Goal: Task Accomplishment & Management: Manage account settings

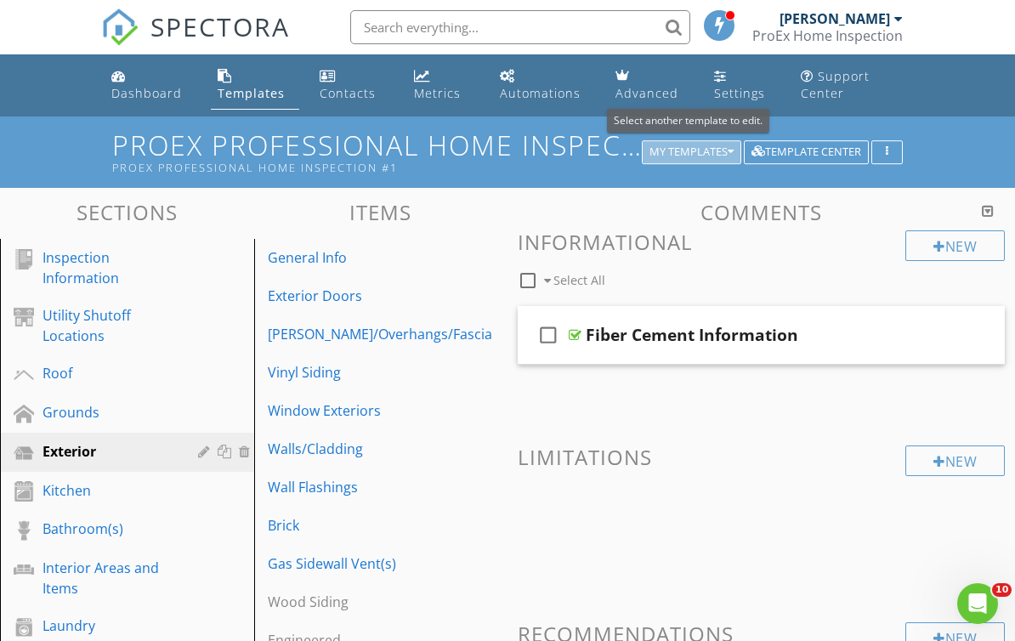
click at [724, 151] on div "My Templates" at bounding box center [692, 152] width 84 height 12
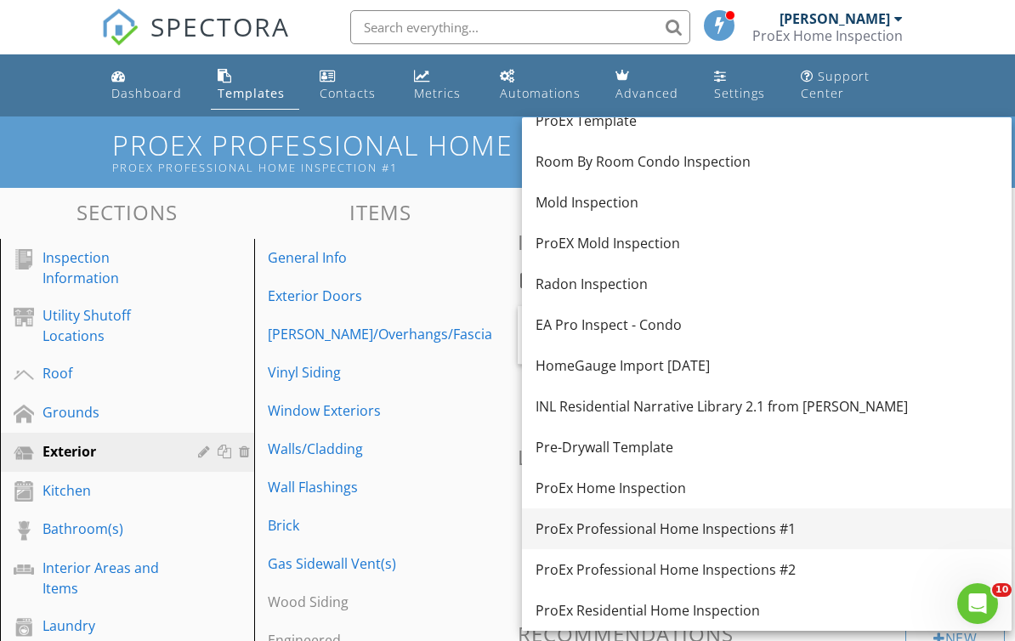
scroll to position [221, 0]
click at [719, 531] on div "ProEx Professional Home Inspections #1" at bounding box center [767, 529] width 463 height 20
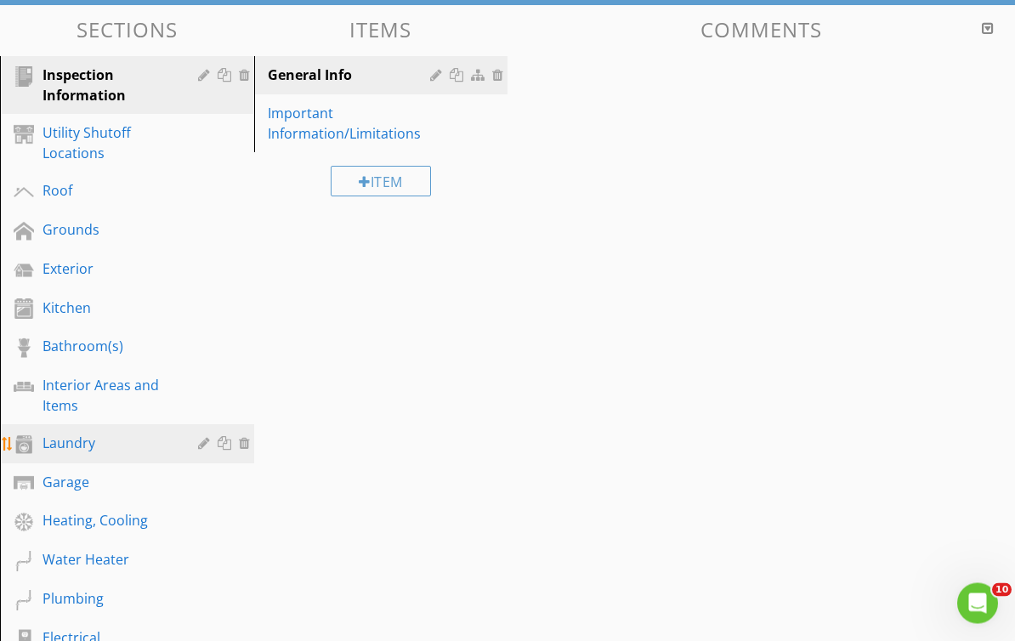
scroll to position [183, 0]
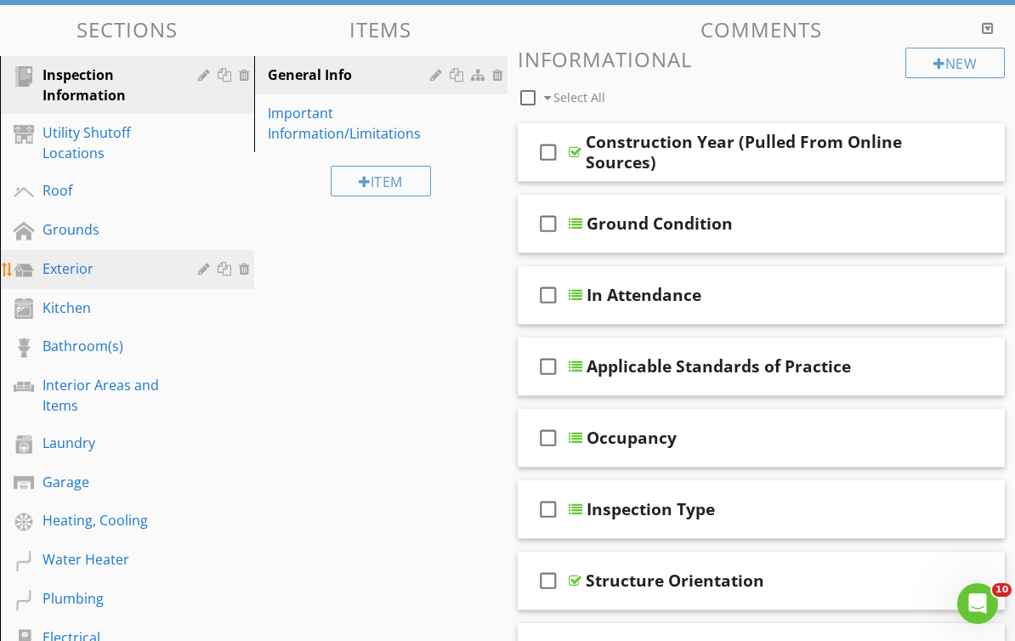
click at [63, 275] on div "Exterior" at bounding box center [108, 268] width 131 height 20
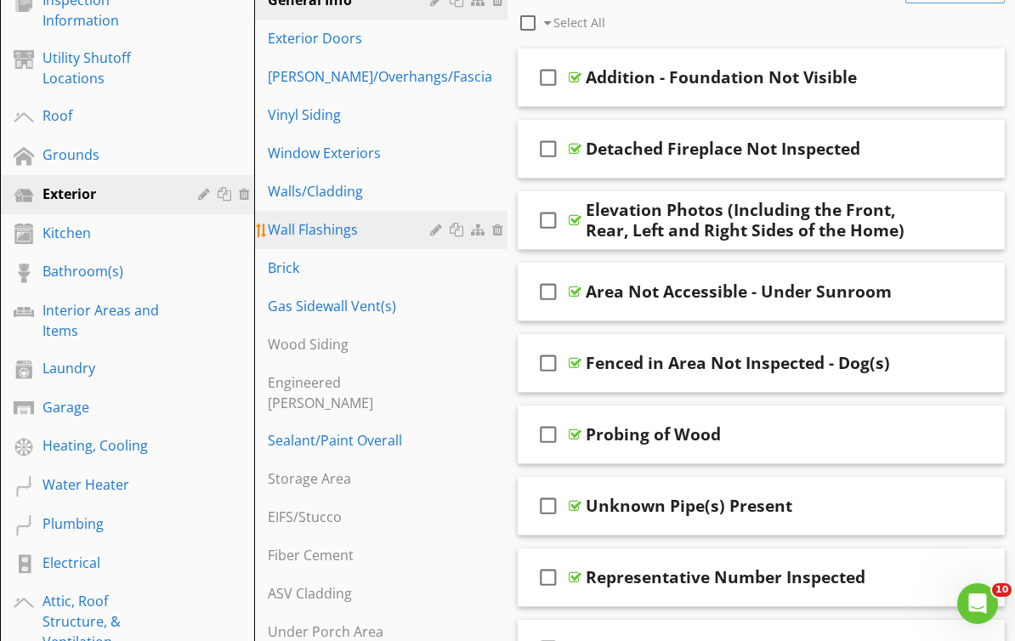
scroll to position [214, 0]
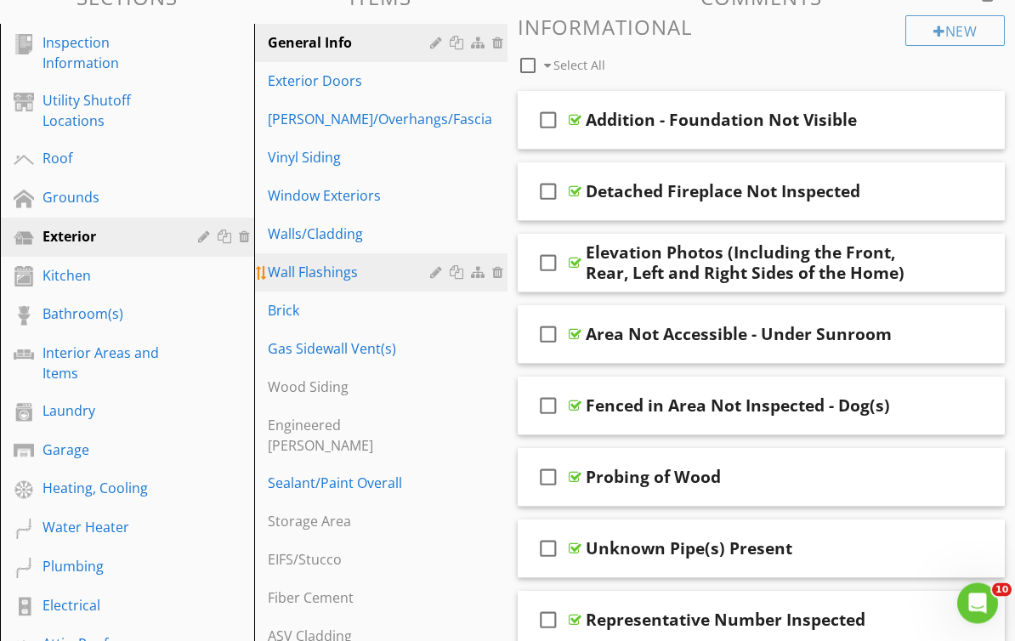
click at [284, 276] on div "Wall Flashings" at bounding box center [352, 273] width 168 height 20
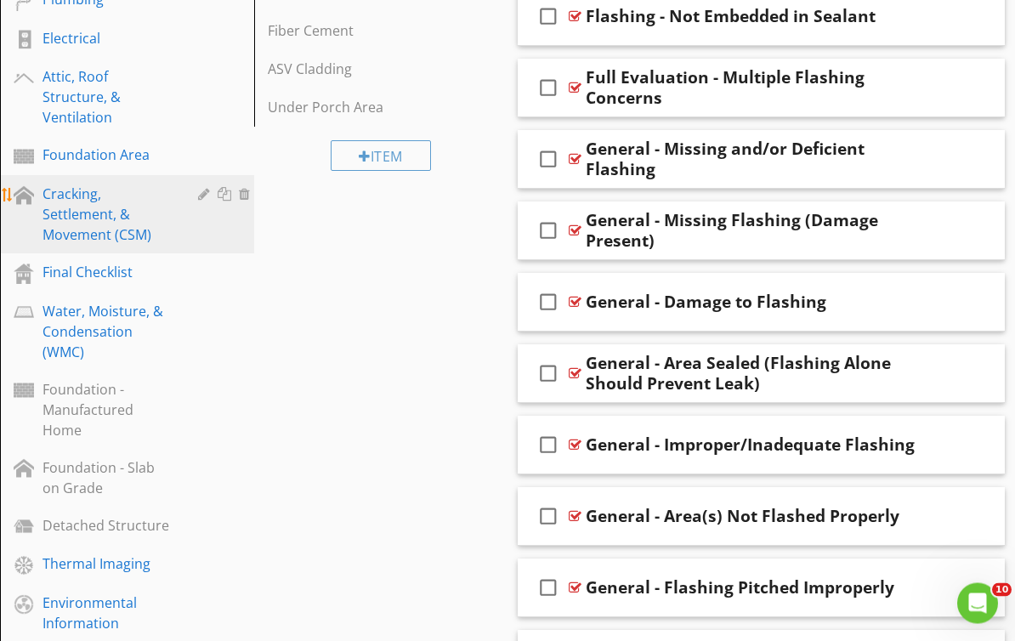
scroll to position [782, 0]
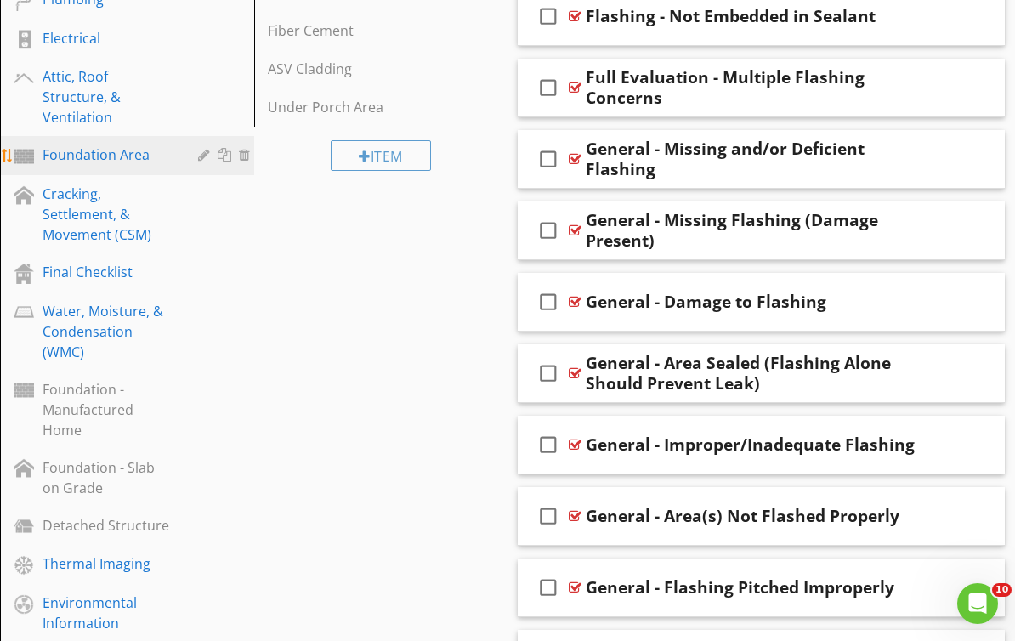
click at [65, 158] on div "Foundation Area" at bounding box center [108, 155] width 131 height 20
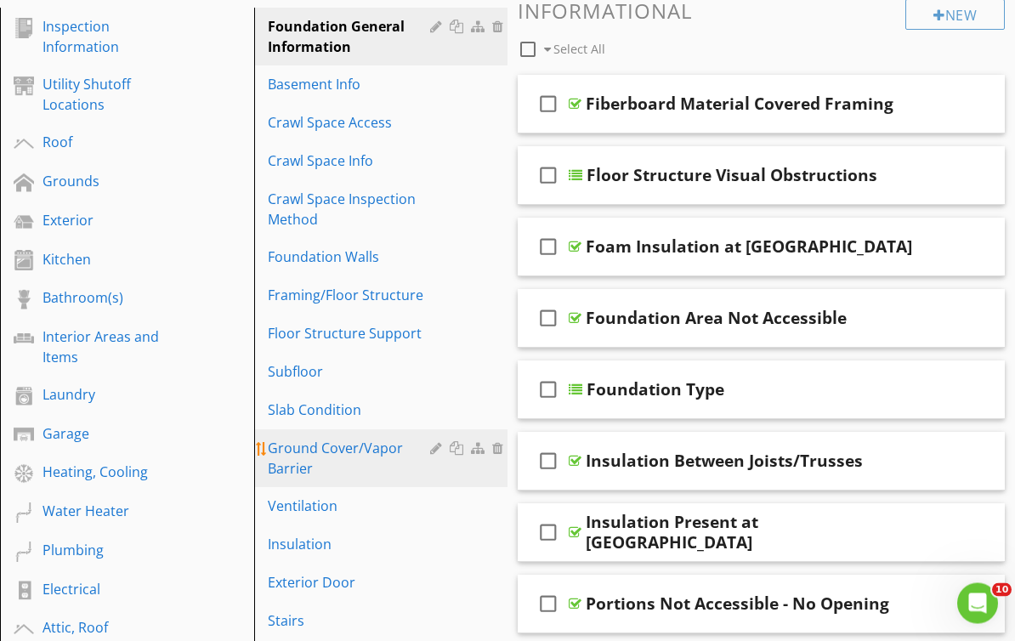
scroll to position [270, 0]
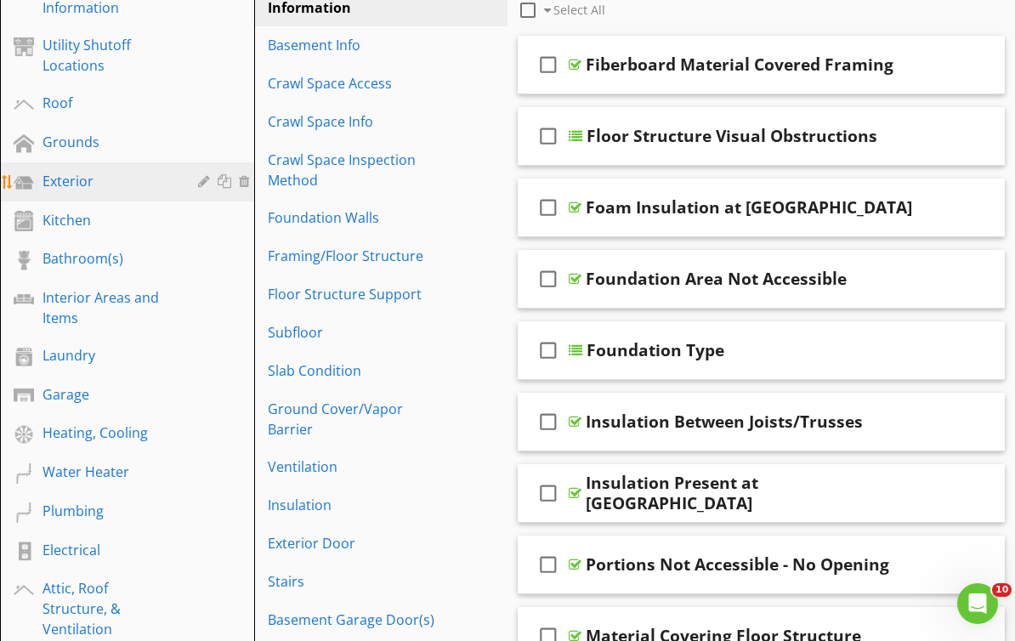
click at [45, 190] on div "Exterior" at bounding box center [108, 181] width 131 height 20
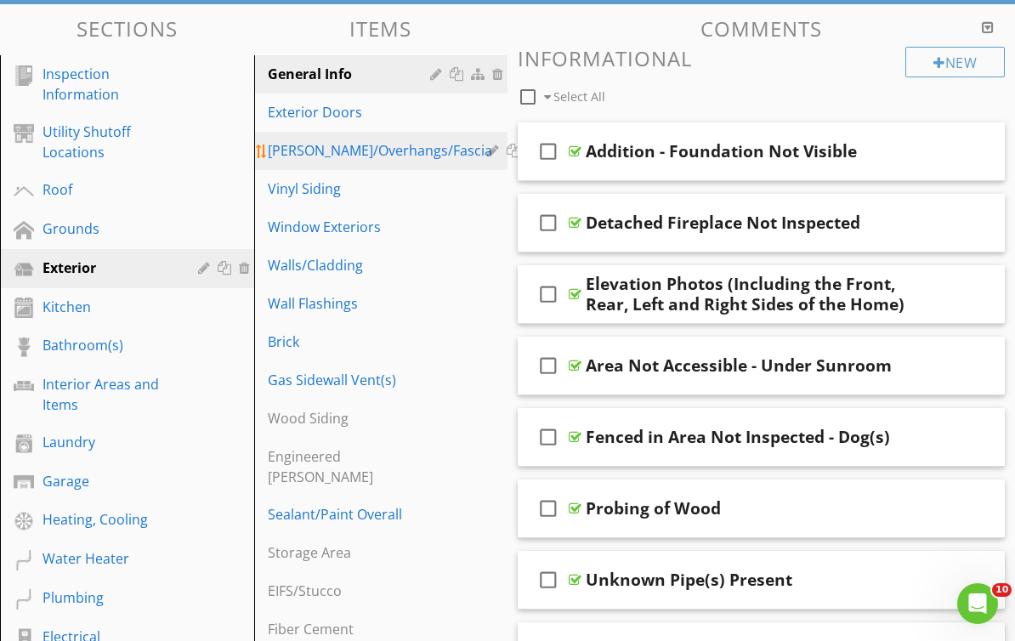
scroll to position [51, 0]
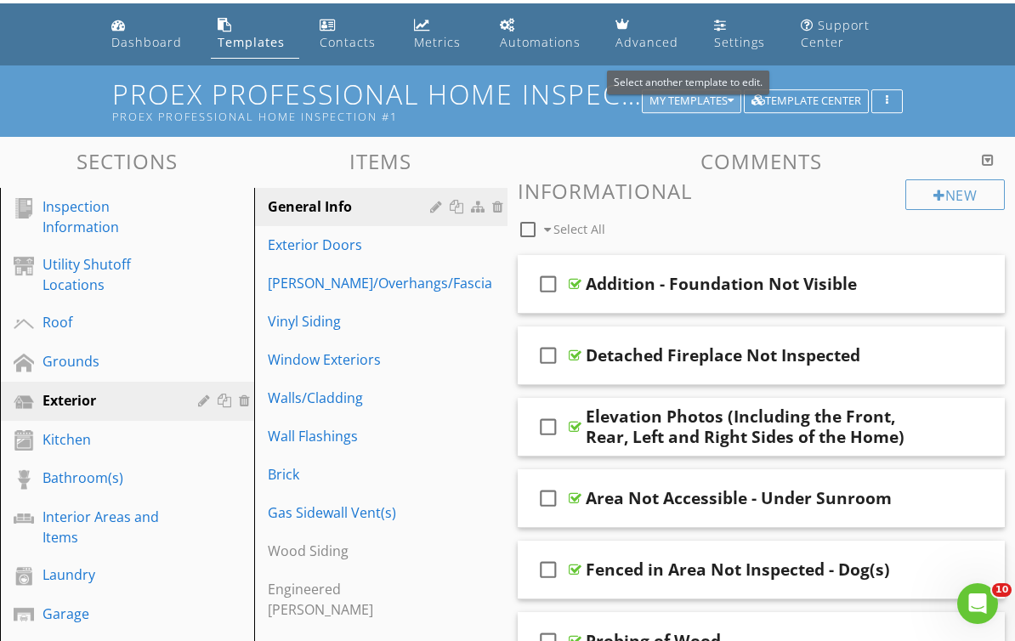
click at [731, 105] on icon "button" at bounding box center [731, 101] width 6 height 12
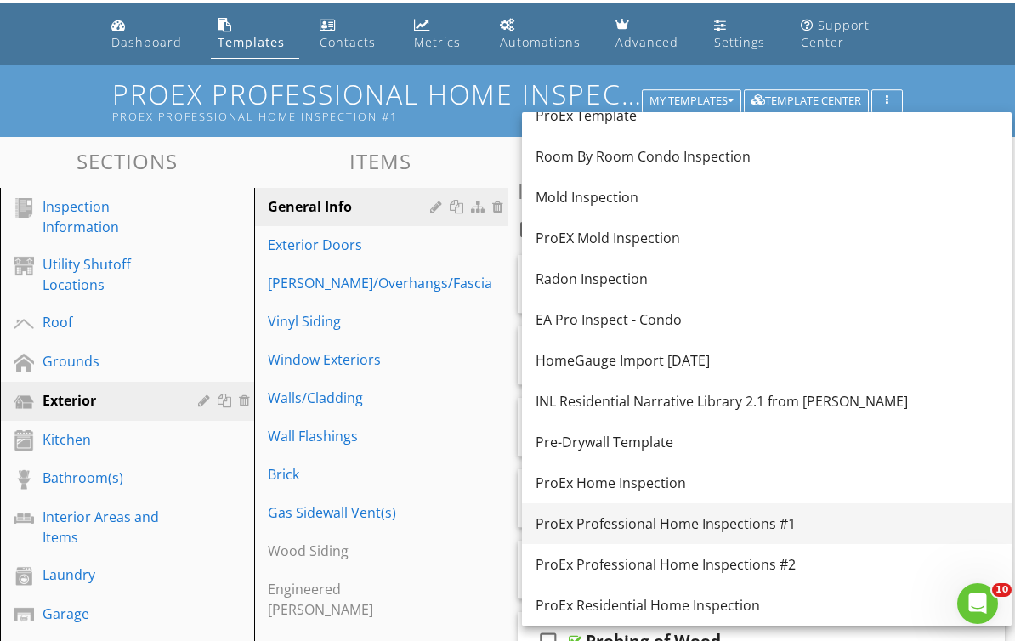
scroll to position [221, 0]
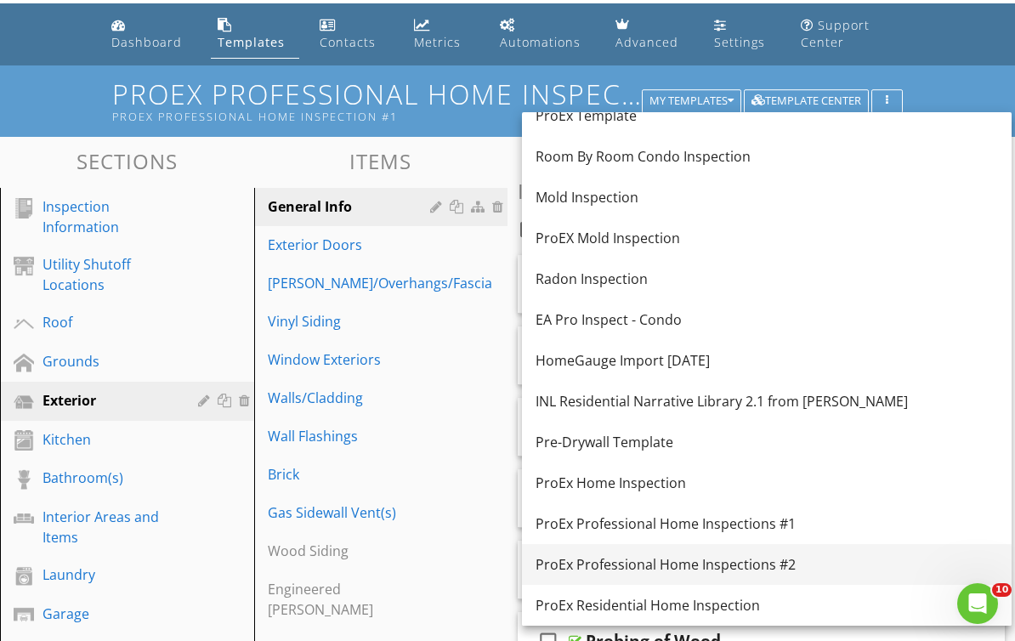
click at [685, 564] on div "ProEx Professional Home Inspections #2" at bounding box center [767, 564] width 463 height 20
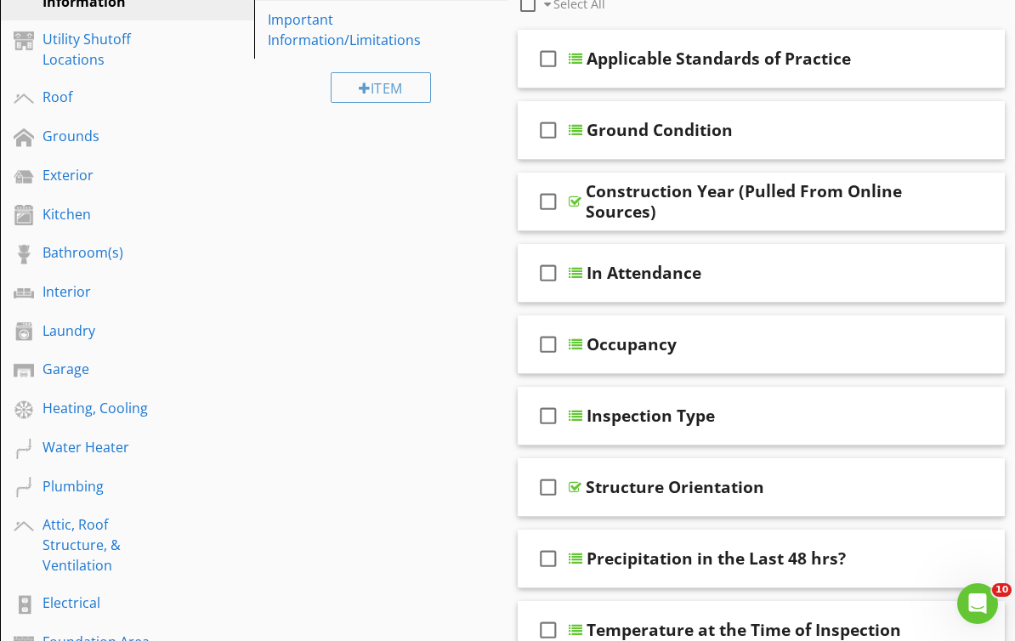
scroll to position [198, 0]
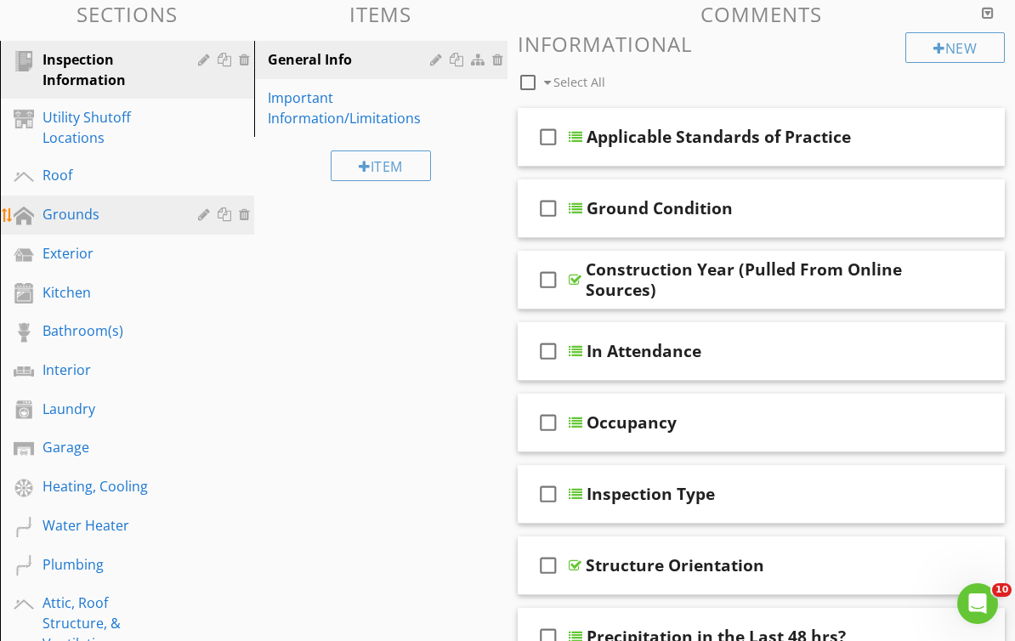
click at [77, 224] on div "Grounds" at bounding box center [108, 214] width 131 height 20
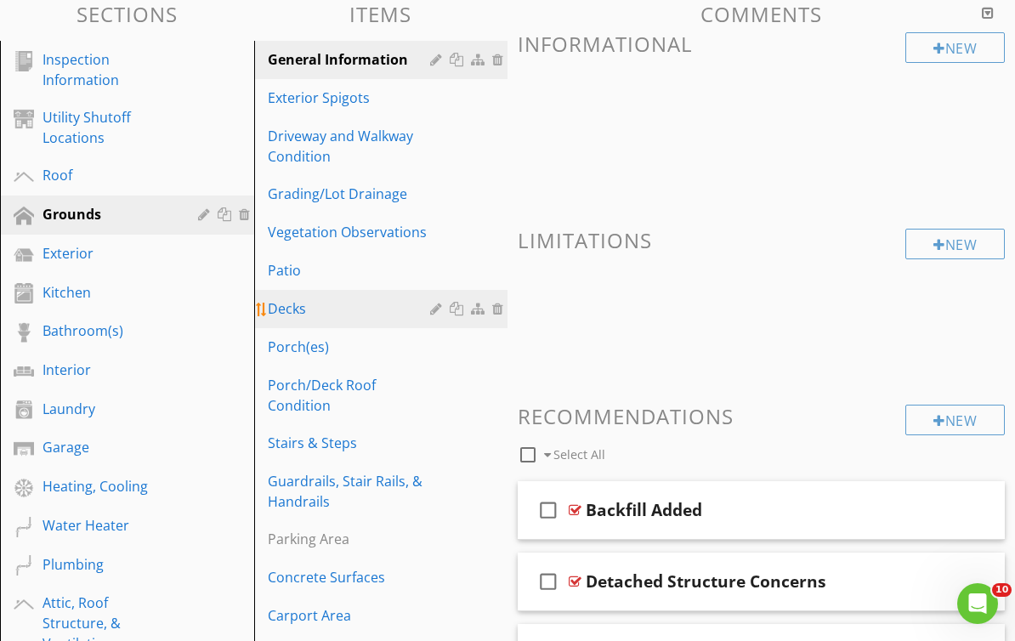
click at [275, 304] on div "Decks" at bounding box center [352, 308] width 168 height 20
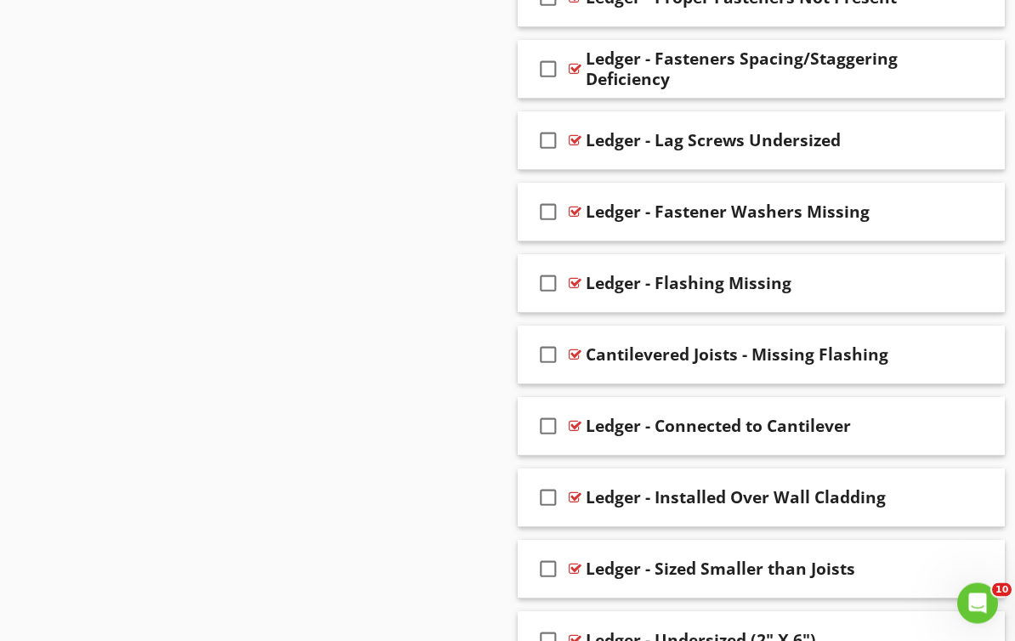
scroll to position [3346, 0]
click at [580, 281] on div at bounding box center [575, 283] width 13 height 14
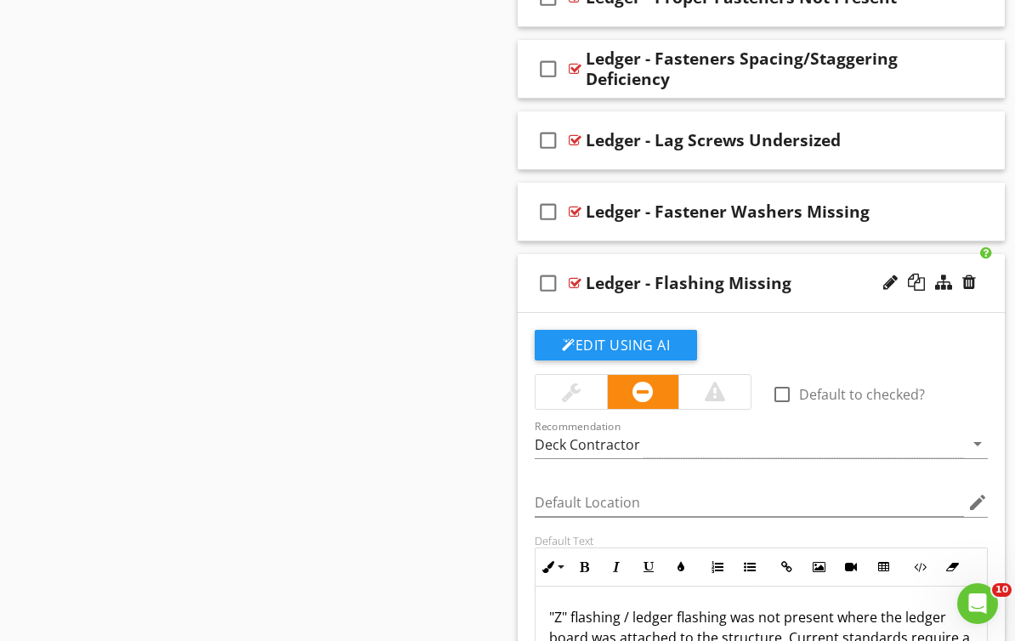
click at [580, 281] on div at bounding box center [575, 283] width 13 height 14
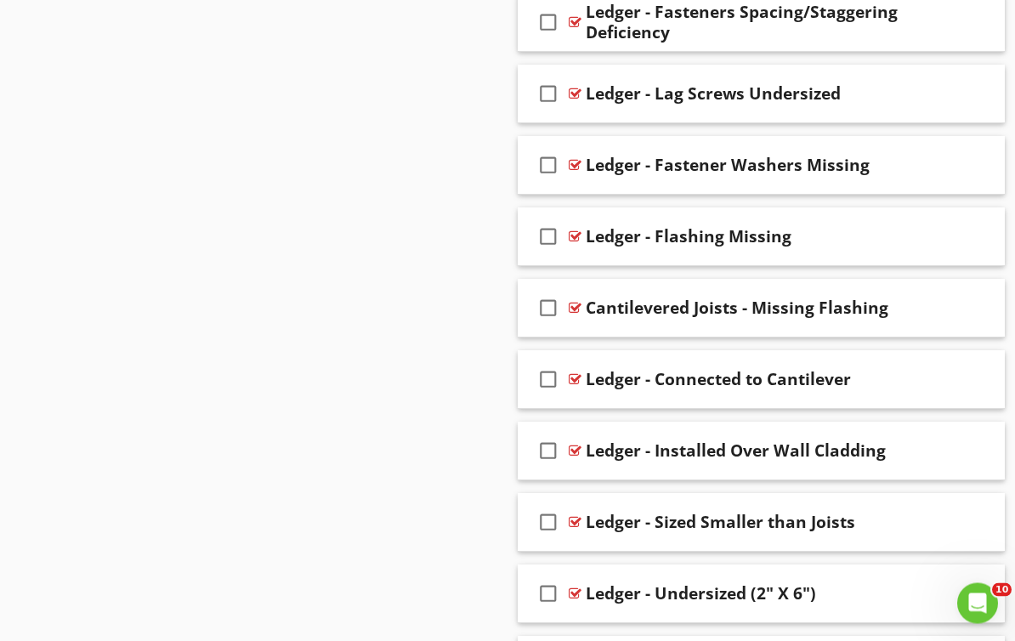
scroll to position [3397, 0]
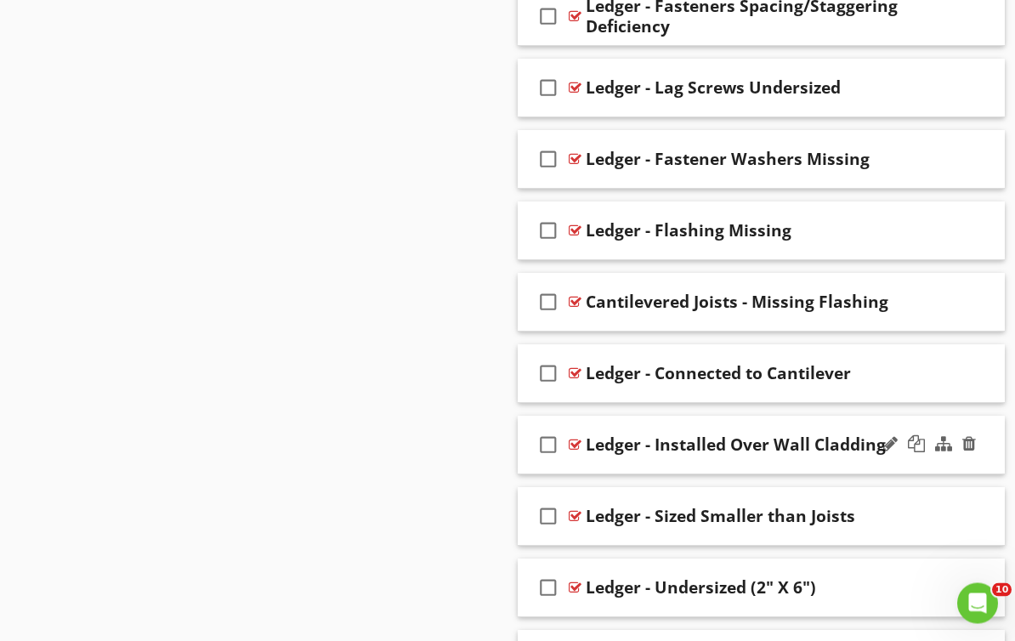
click at [576, 446] on div at bounding box center [575, 446] width 13 height 14
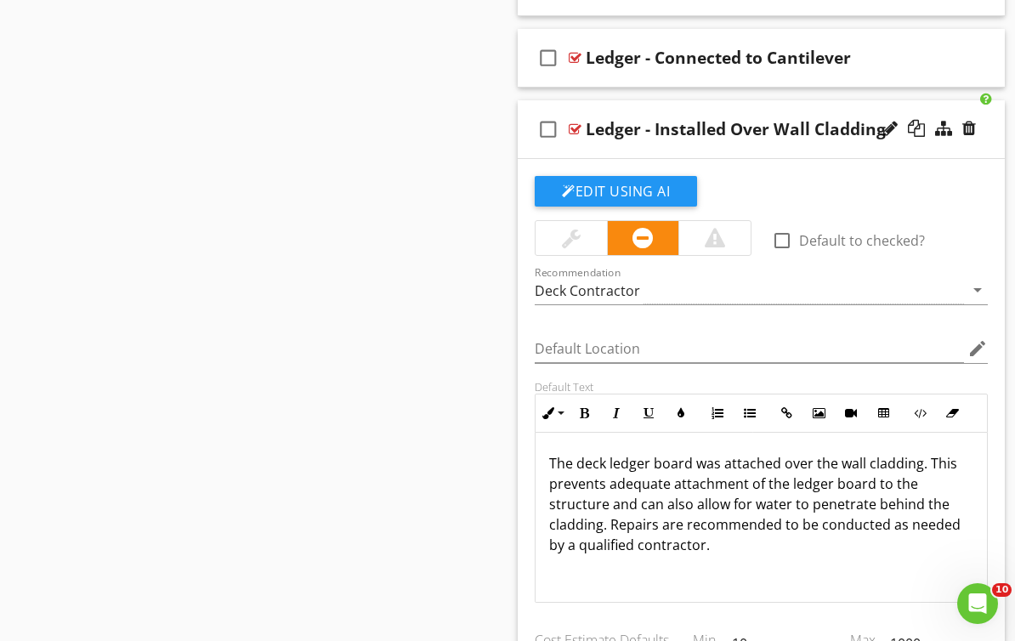
scroll to position [3659, 0]
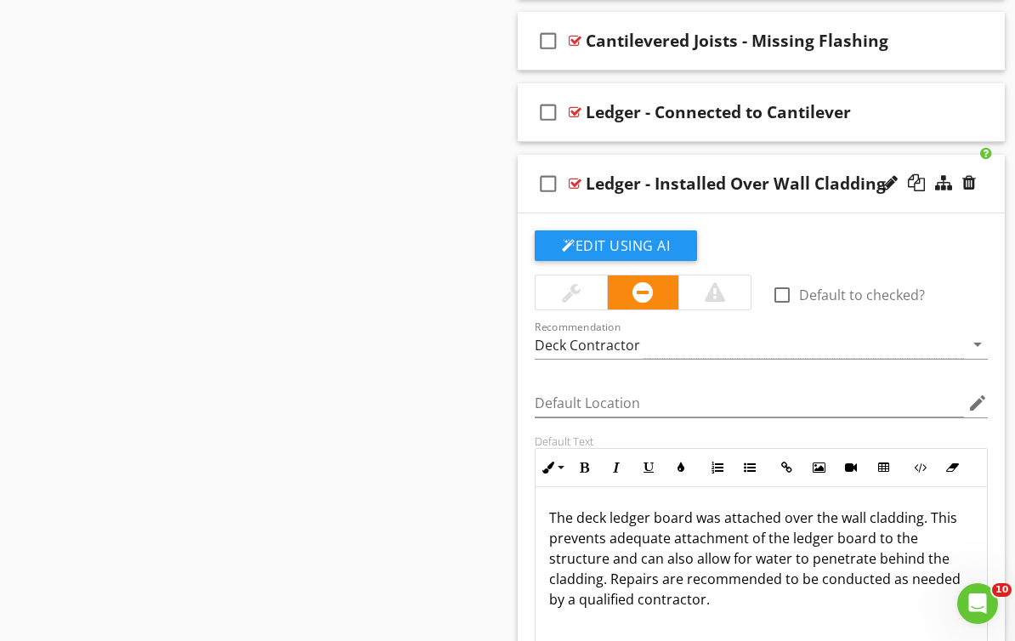
click at [576, 184] on div at bounding box center [575, 184] width 13 height 14
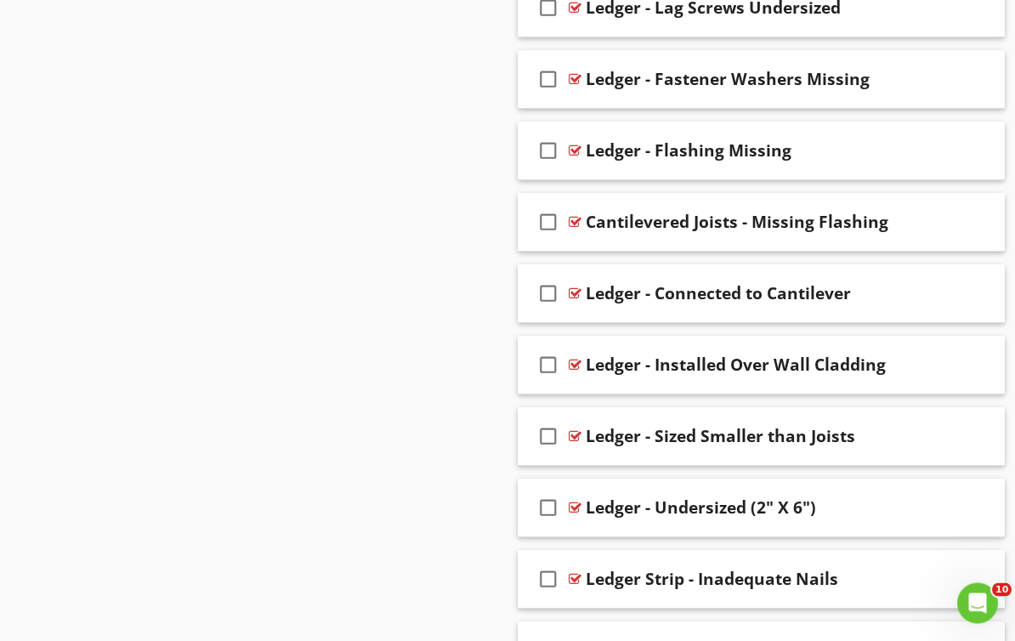
scroll to position [3459, 0]
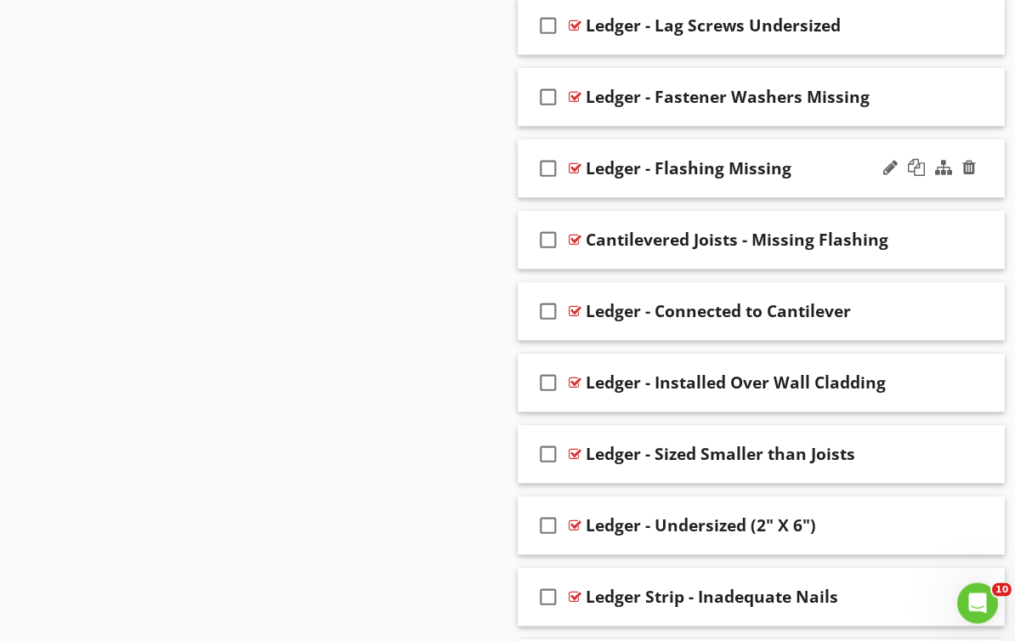
click at [577, 169] on div at bounding box center [575, 169] width 13 height 14
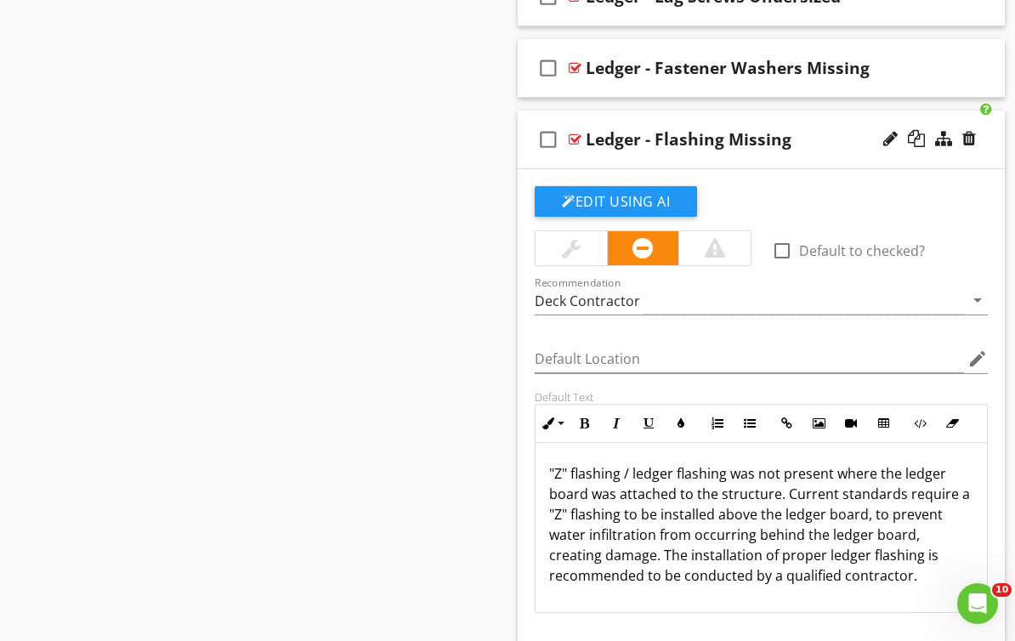
scroll to position [3488, 0]
click at [574, 139] on div at bounding box center [575, 140] width 13 height 14
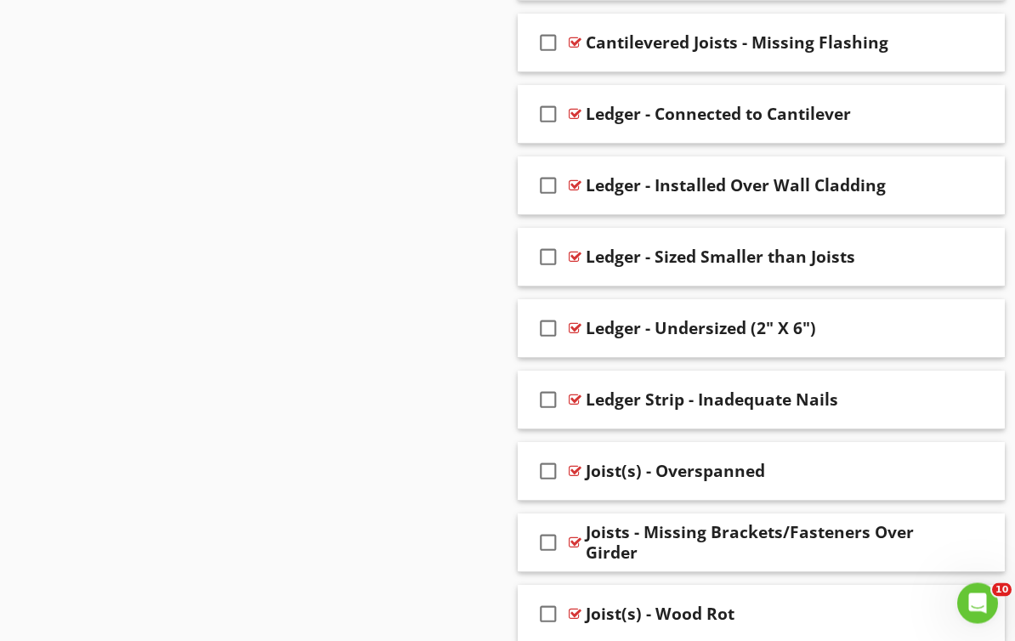
scroll to position [3658, 0]
click at [576, 184] on div at bounding box center [575, 186] width 13 height 14
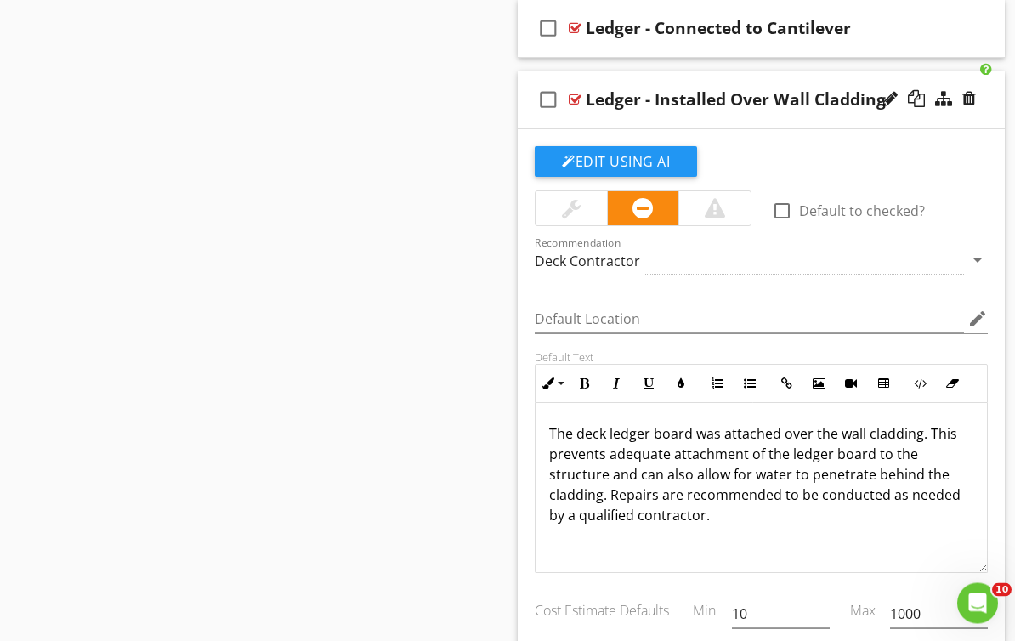
scroll to position [3743, 0]
click at [571, 96] on div at bounding box center [575, 100] width 13 height 14
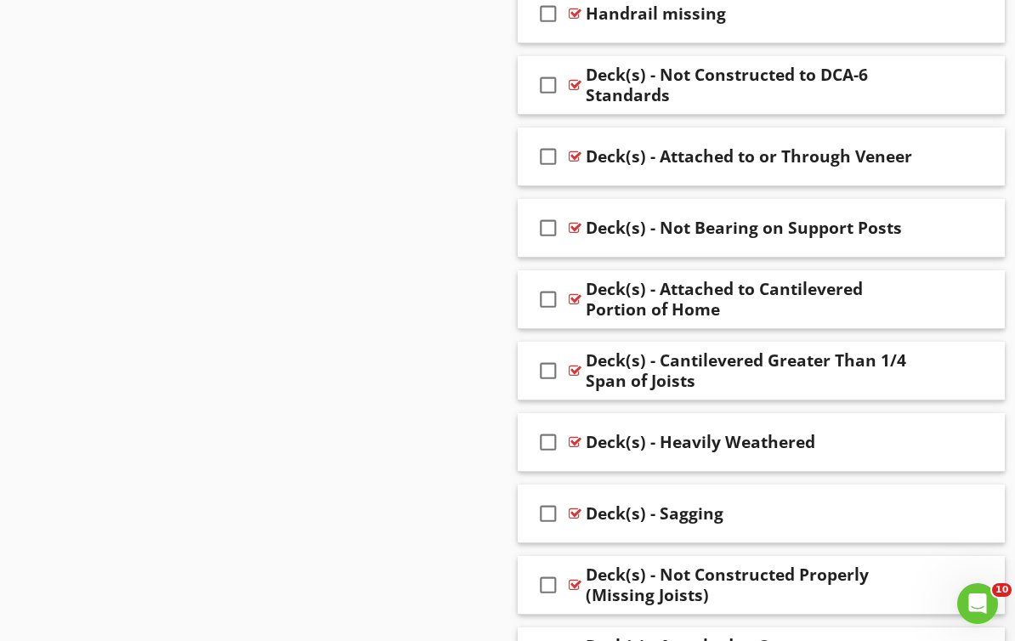
scroll to position [2465, 0]
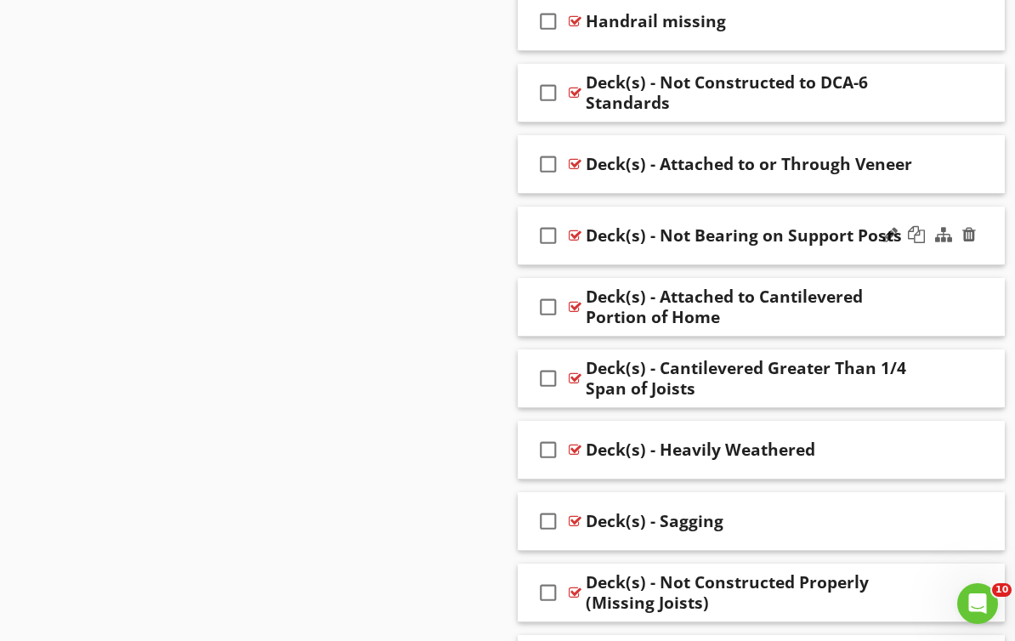
click at [577, 236] on div at bounding box center [575, 236] width 13 height 14
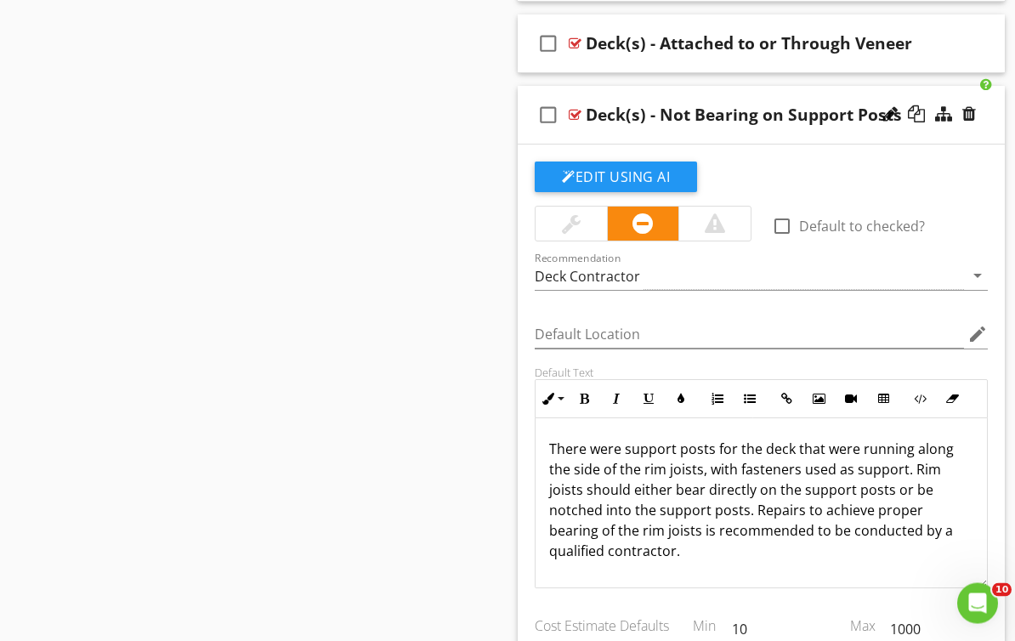
scroll to position [2585, 0]
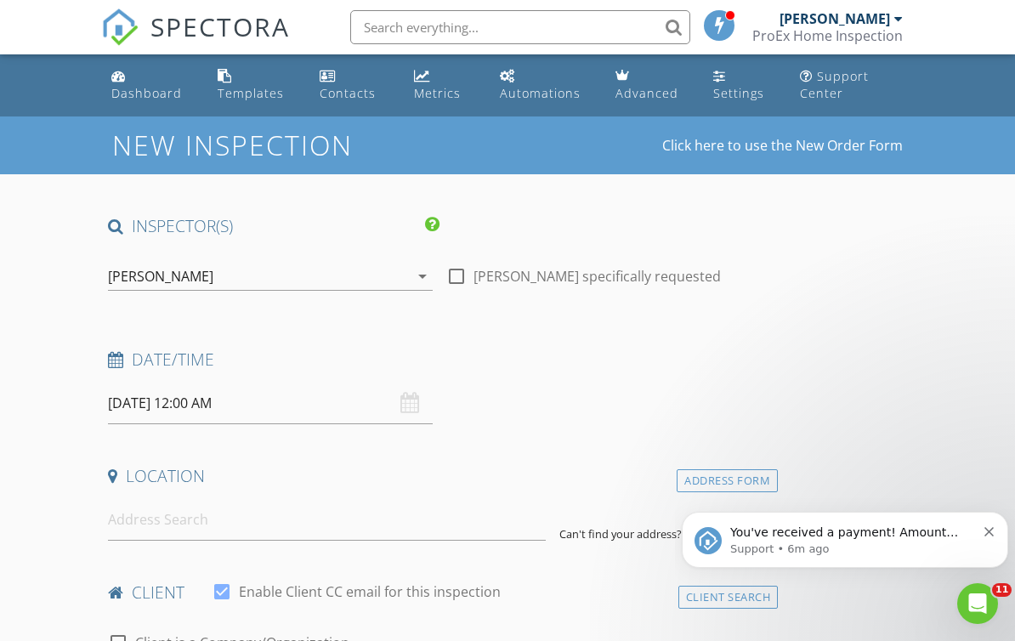
click at [986, 531] on icon "Dismiss notification" at bounding box center [989, 531] width 9 height 9
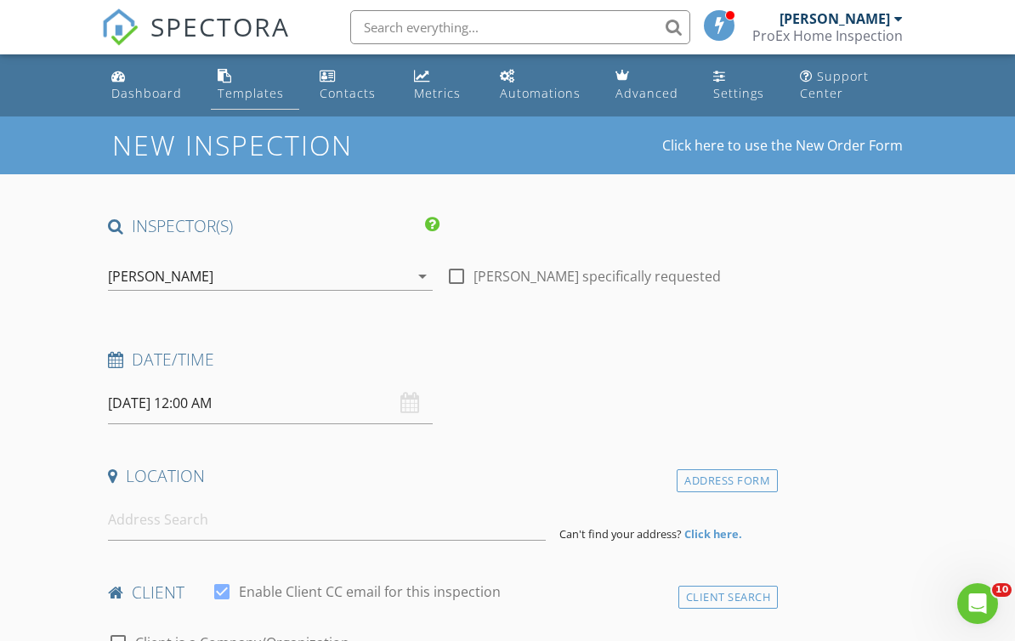
click at [225, 96] on div "Templates" at bounding box center [251, 93] width 66 height 16
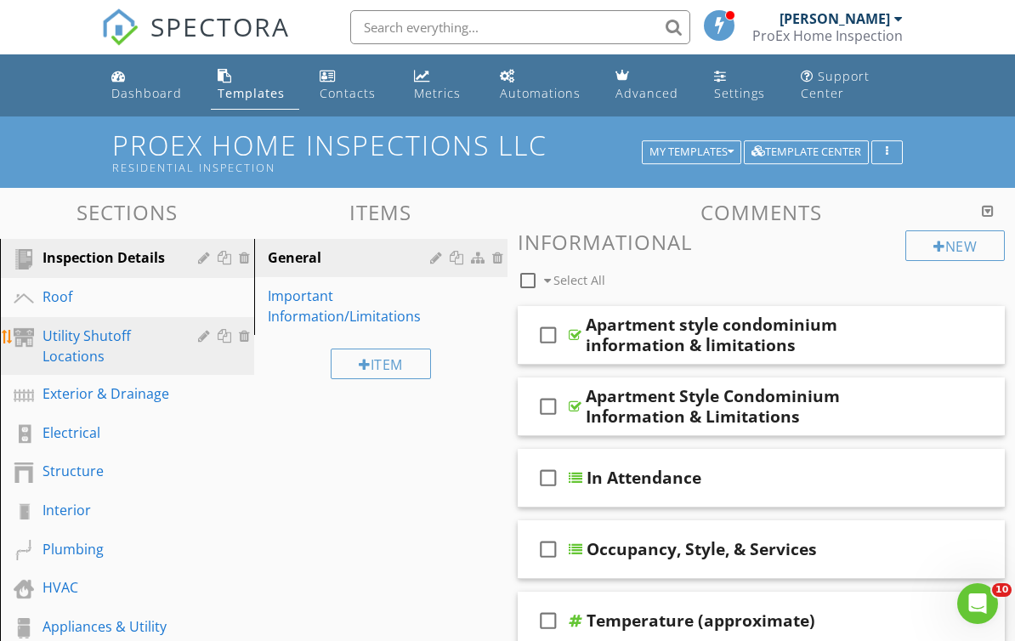
click at [76, 348] on div "Utility Shutoff Locations" at bounding box center [108, 346] width 131 height 41
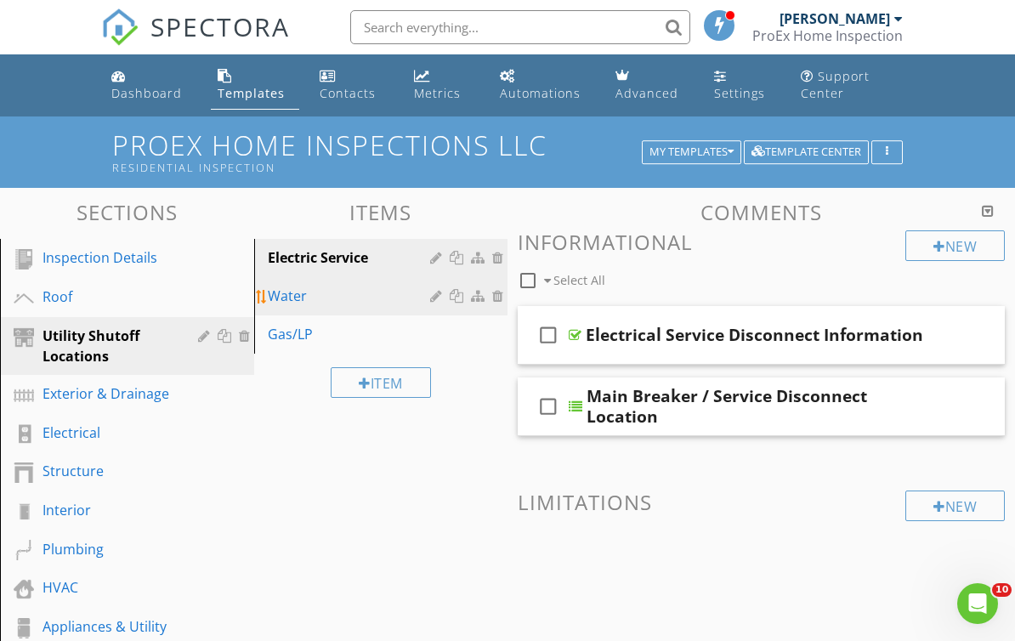
click at [290, 300] on div "Water" at bounding box center [352, 296] width 168 height 20
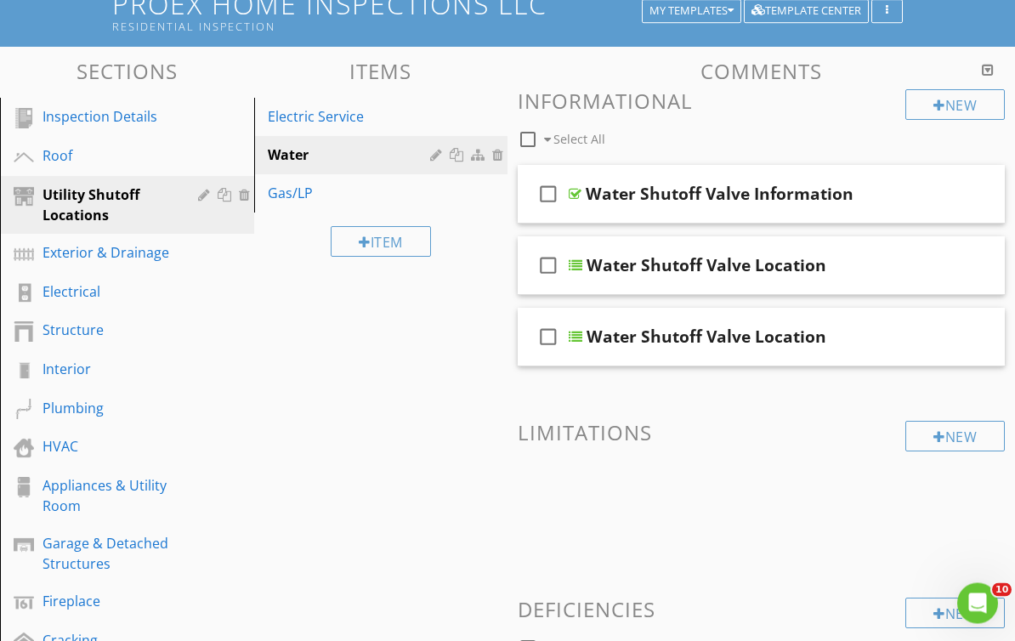
scroll to position [89, 0]
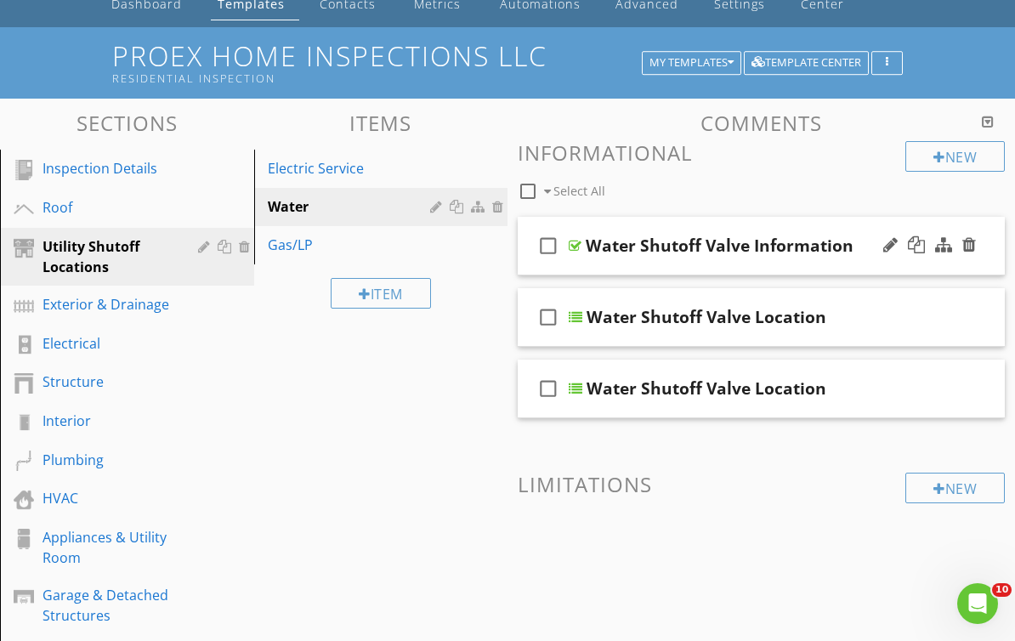
click at [582, 244] on div "check_box_outline_blank Water Shutoff Valve Information" at bounding box center [761, 246] width 487 height 59
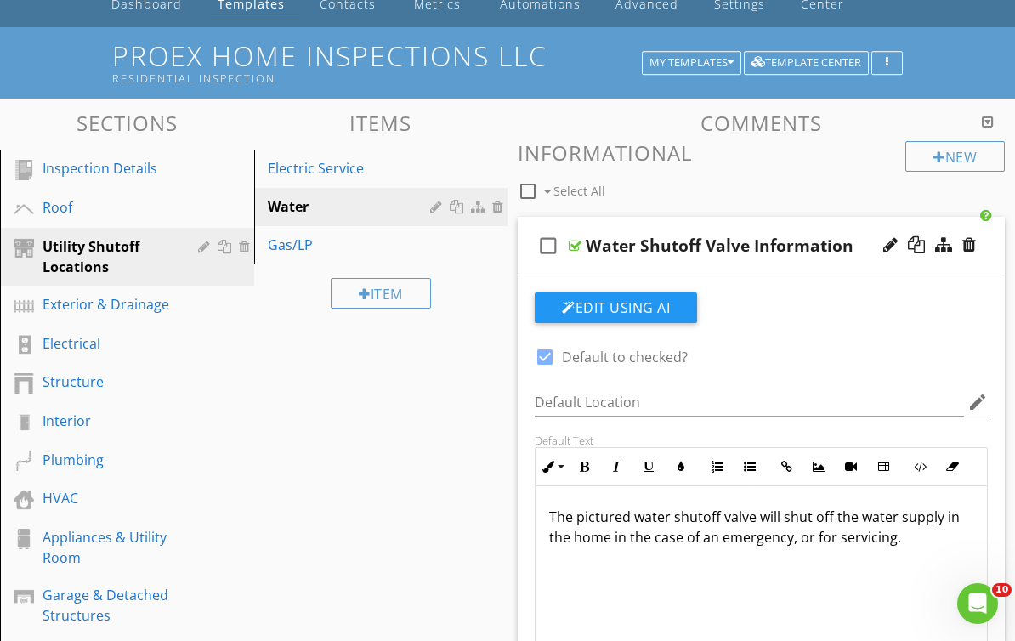
click at [572, 245] on div at bounding box center [575, 246] width 13 height 14
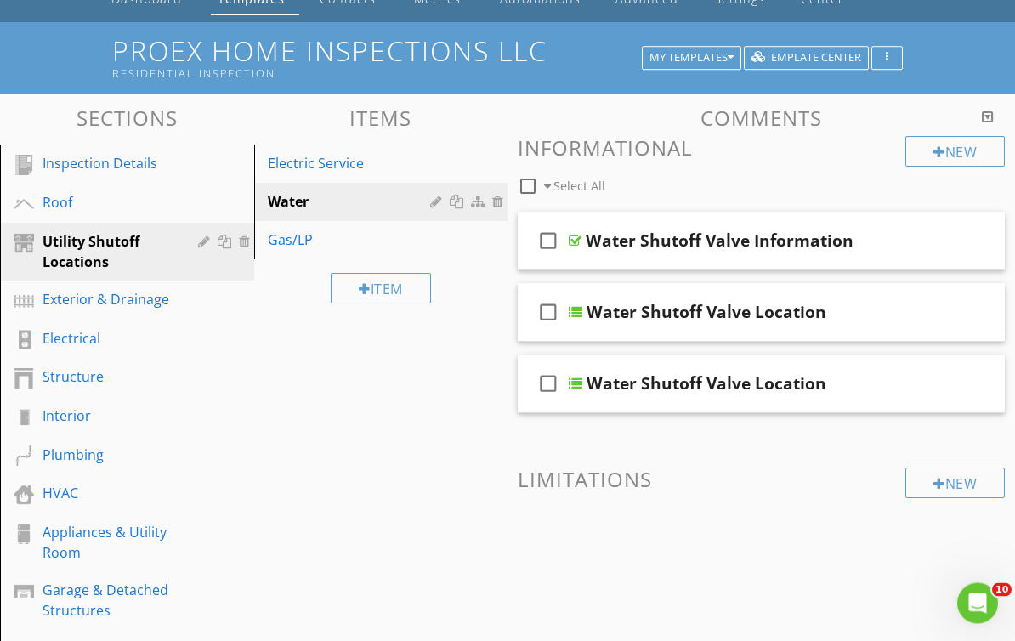
scroll to position [94, 0]
click at [580, 311] on div at bounding box center [576, 312] width 14 height 14
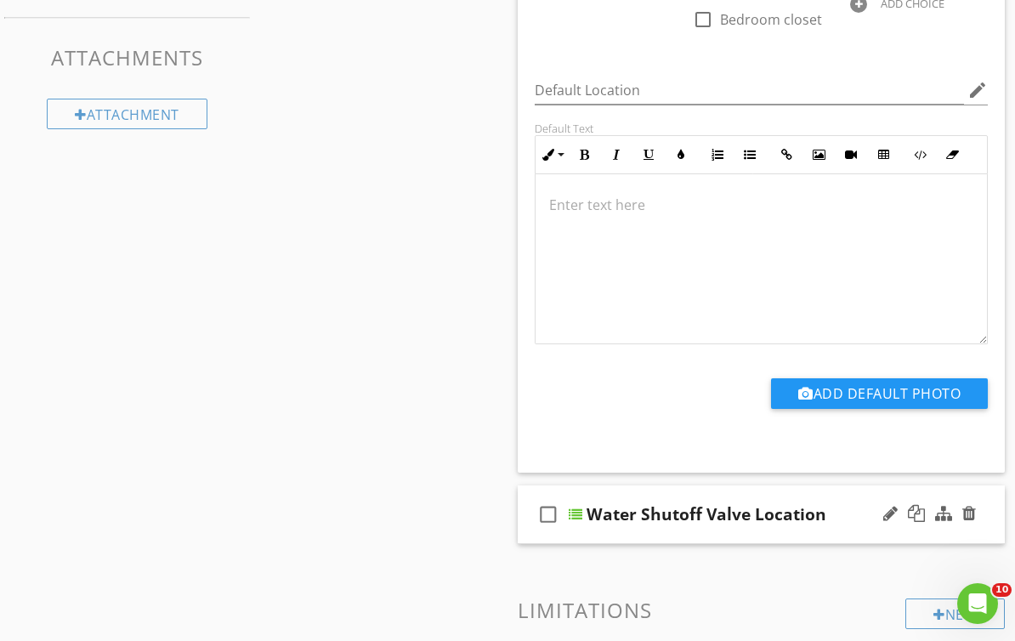
scroll to position [0, 0]
click at [578, 519] on div at bounding box center [576, 515] width 14 height 14
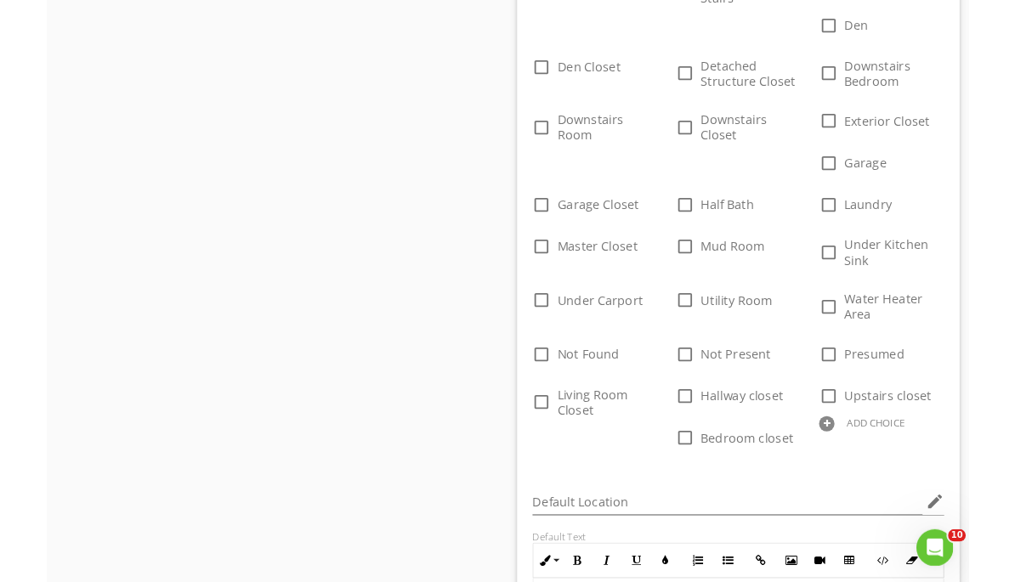
scroll to position [2067, 0]
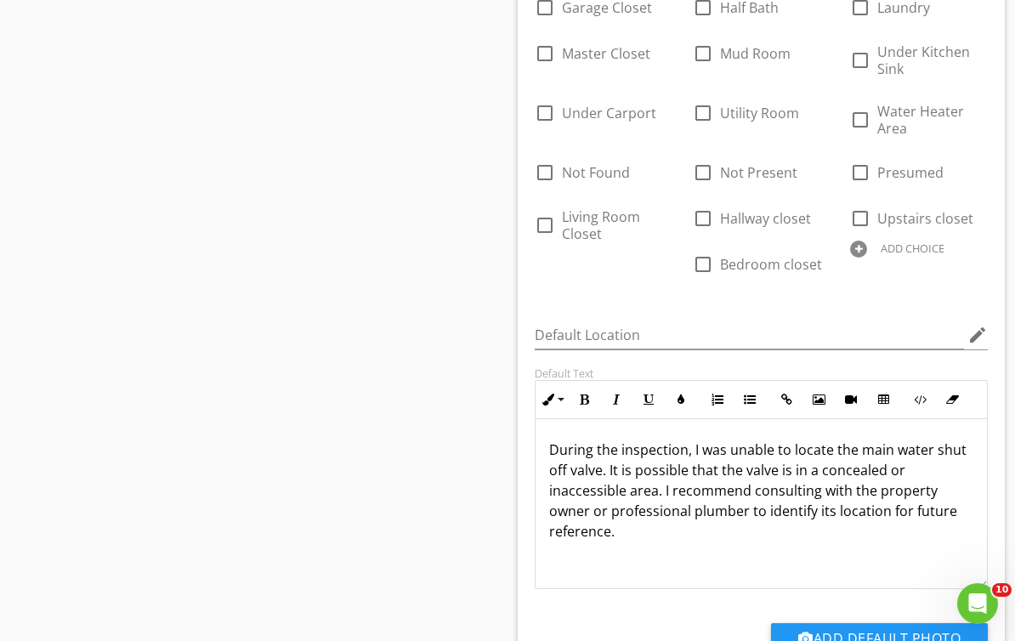
click at [620, 538] on p "During the inspection, I was unable to locate the main water shut off valve. It…" at bounding box center [761, 491] width 424 height 102
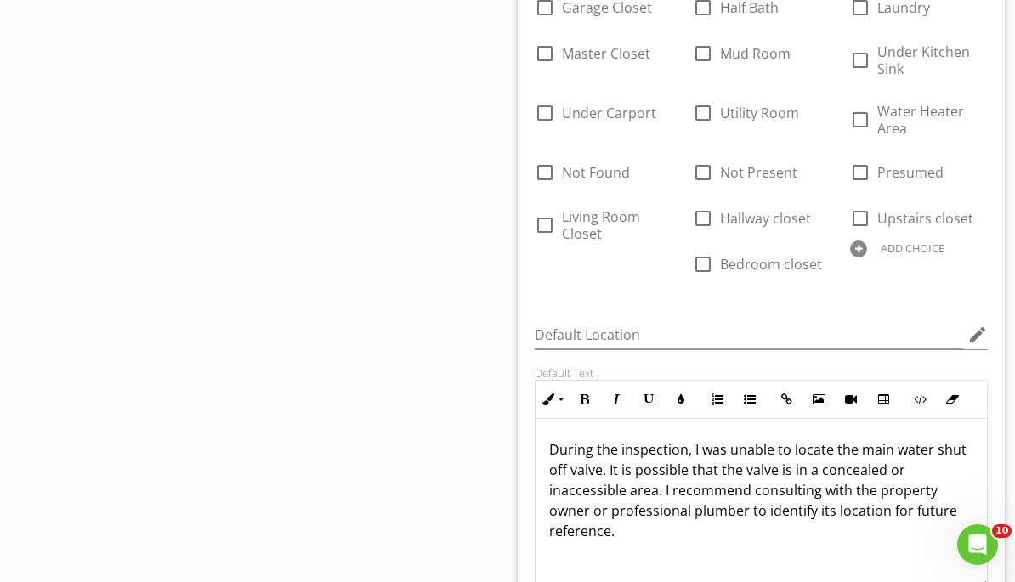
click at [931, 516] on p "During the inspection, I was unable to locate the main water shut off valve. It…" at bounding box center [761, 491] width 424 height 102
click at [630, 536] on p "During the inspection, I was unable to locate the main water shut off valve. It…" at bounding box center [761, 490] width 424 height 102
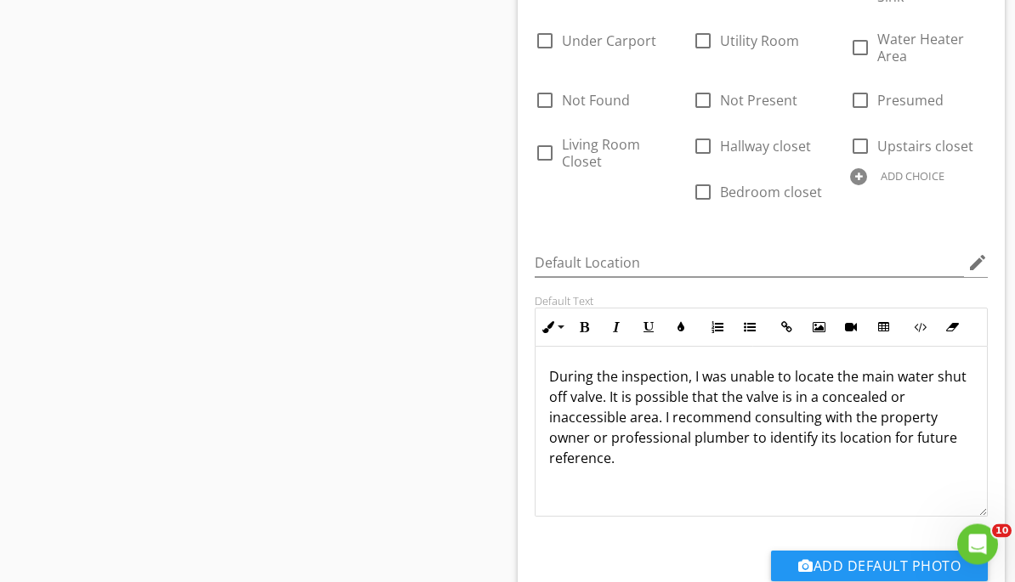
scroll to position [2139, 0]
click at [612, 463] on p "During the inspection, I was unable to locate the main water shut off valve. It…" at bounding box center [761, 417] width 424 height 102
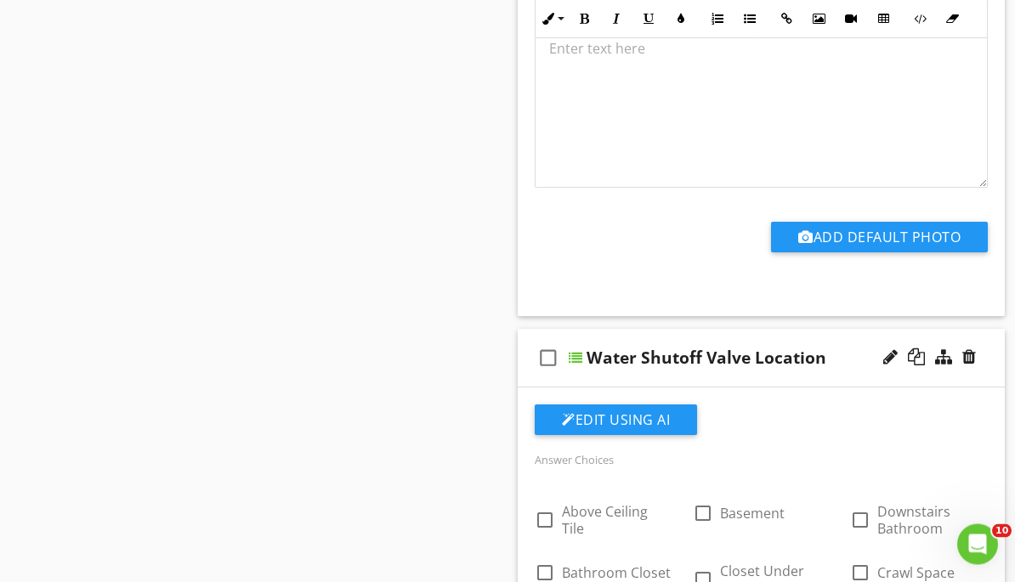
scroll to position [1326, 0]
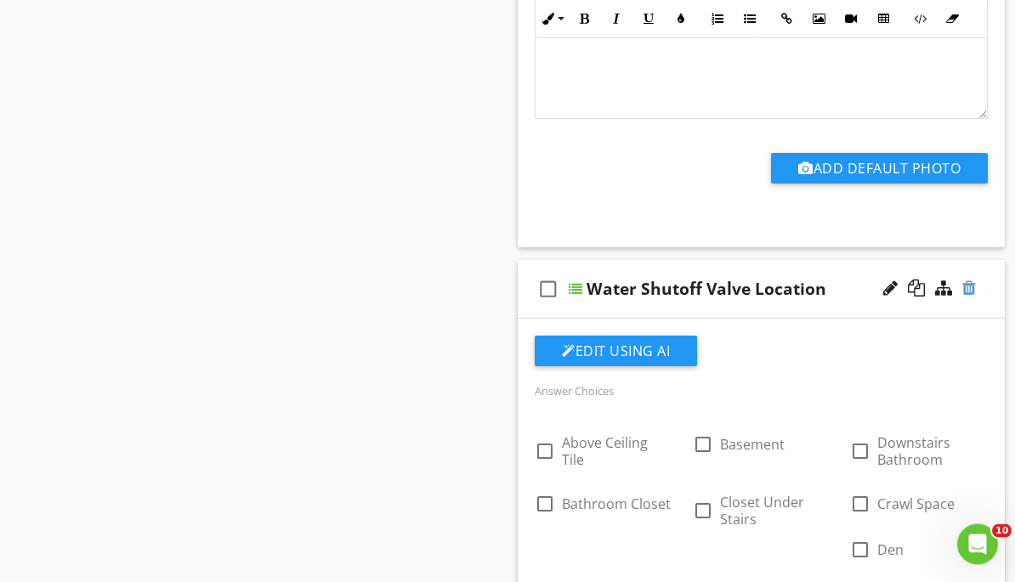
click at [972, 288] on div at bounding box center [969, 289] width 14 height 17
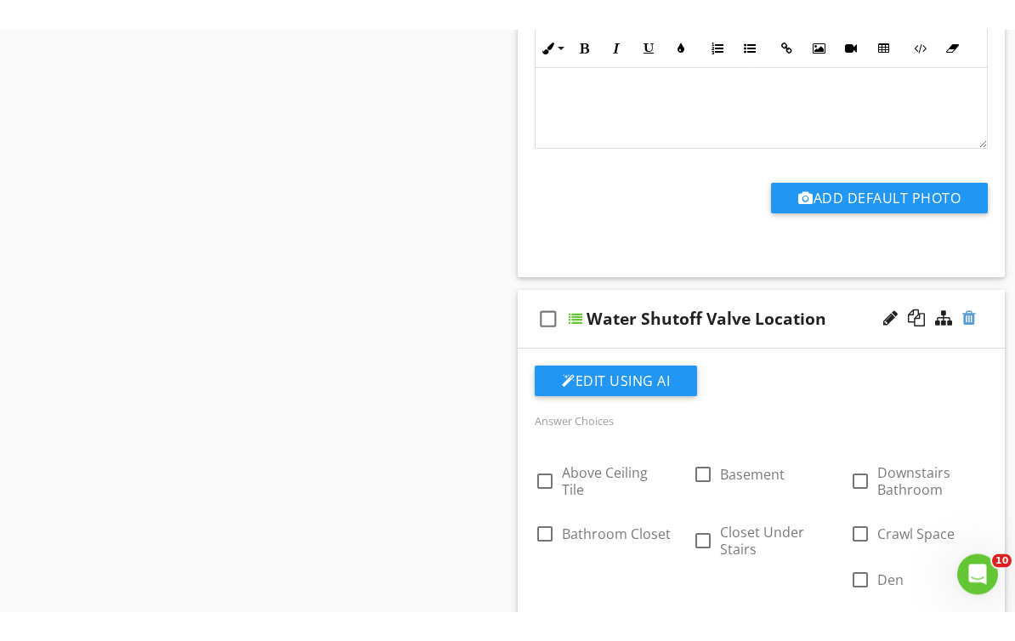
scroll to position [1327, 0]
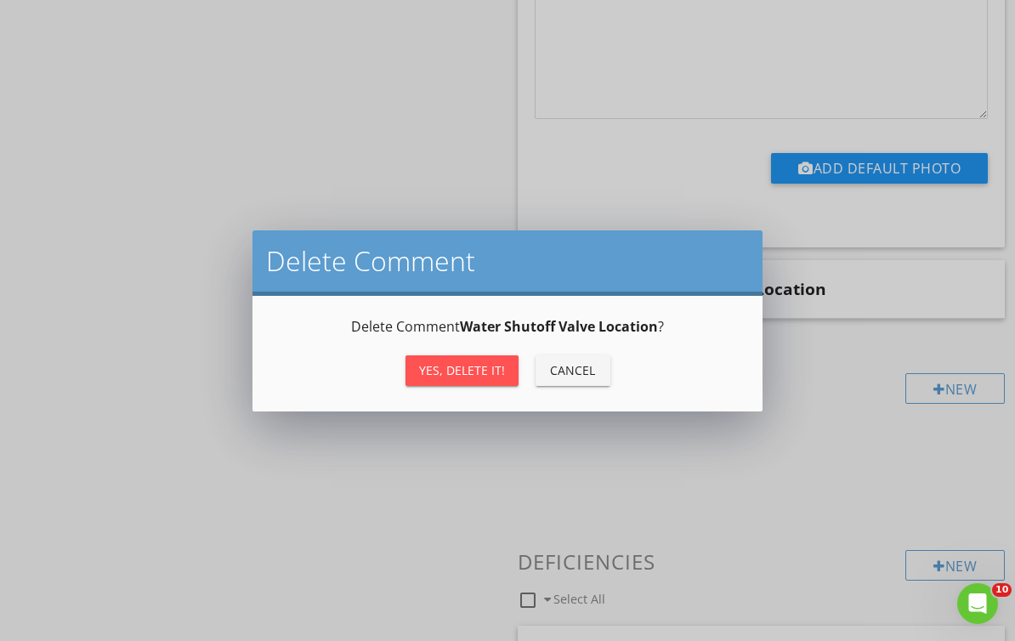
click at [479, 366] on div "Yes, Delete it!" at bounding box center [462, 370] width 86 height 18
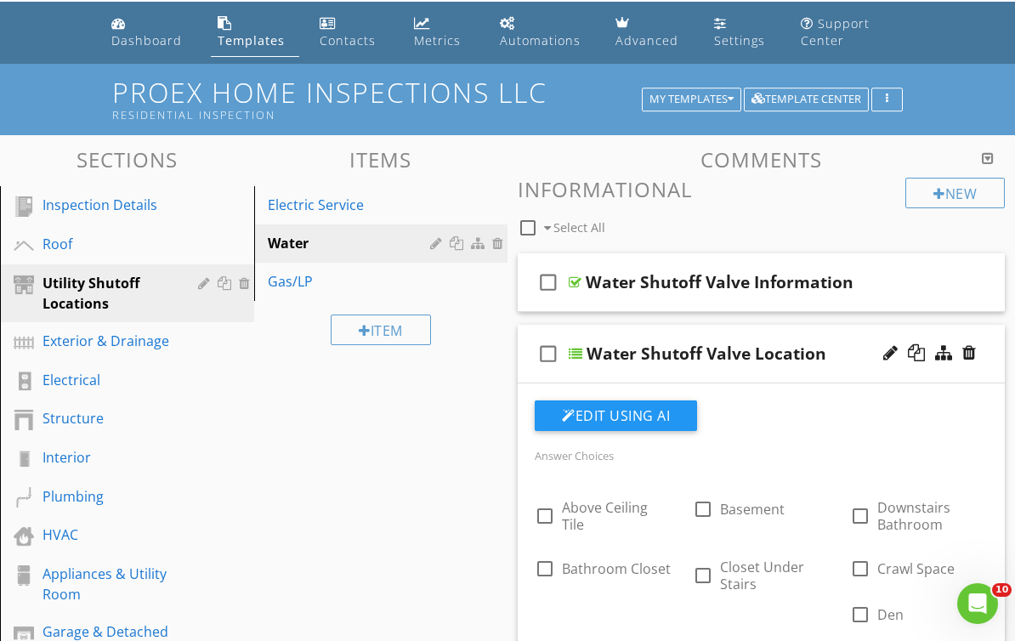
scroll to position [52, 0]
click at [572, 353] on div at bounding box center [576, 355] width 14 height 14
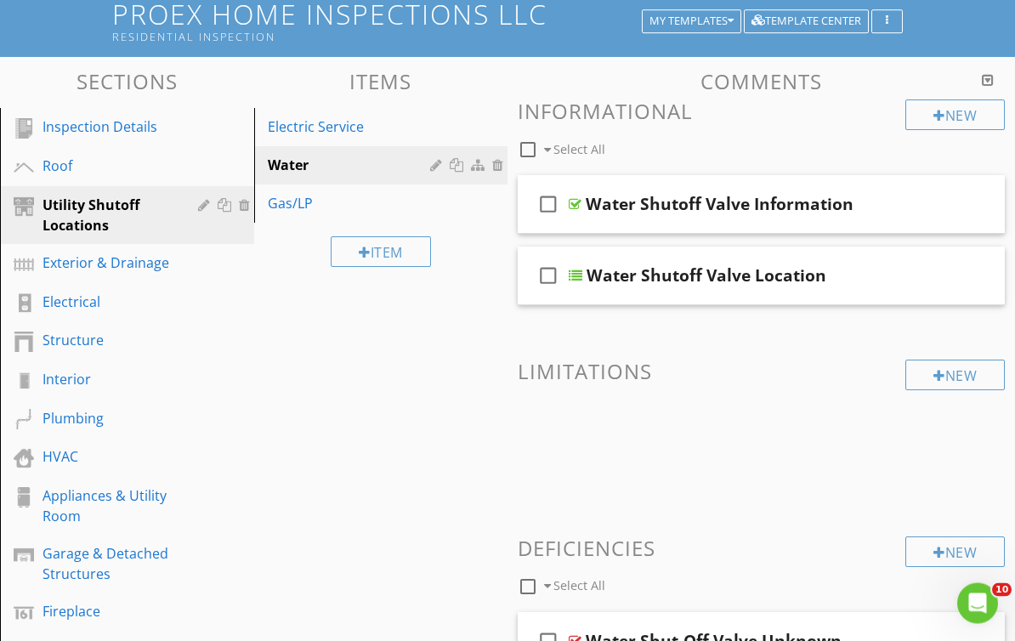
scroll to position [131, 0]
click at [181, 131] on div "Inspection Details" at bounding box center [140, 127] width 195 height 22
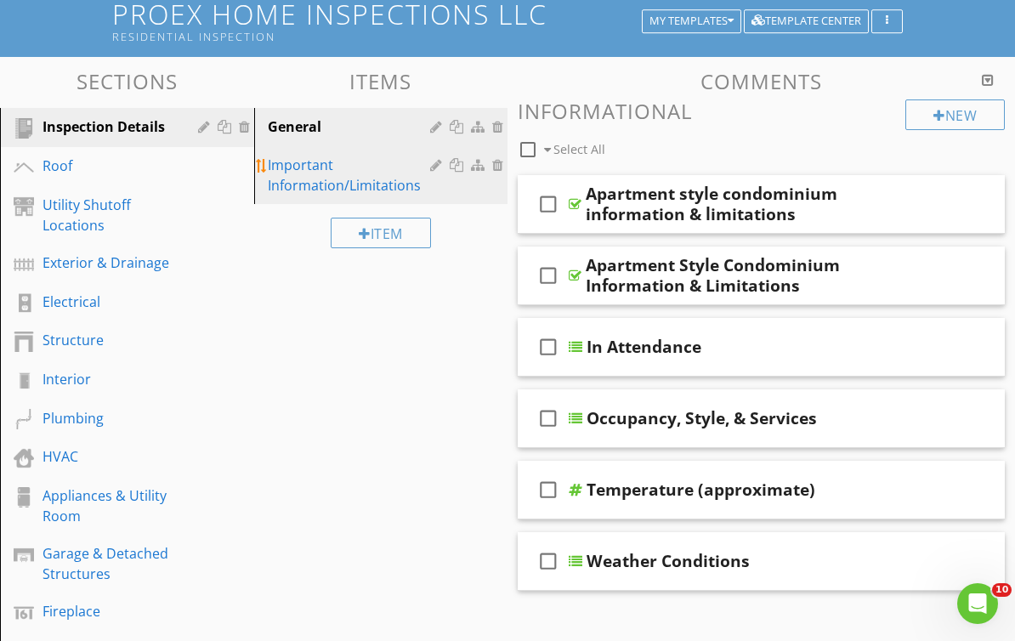
click at [304, 178] on div "Important Information/Limitations" at bounding box center [352, 175] width 168 height 41
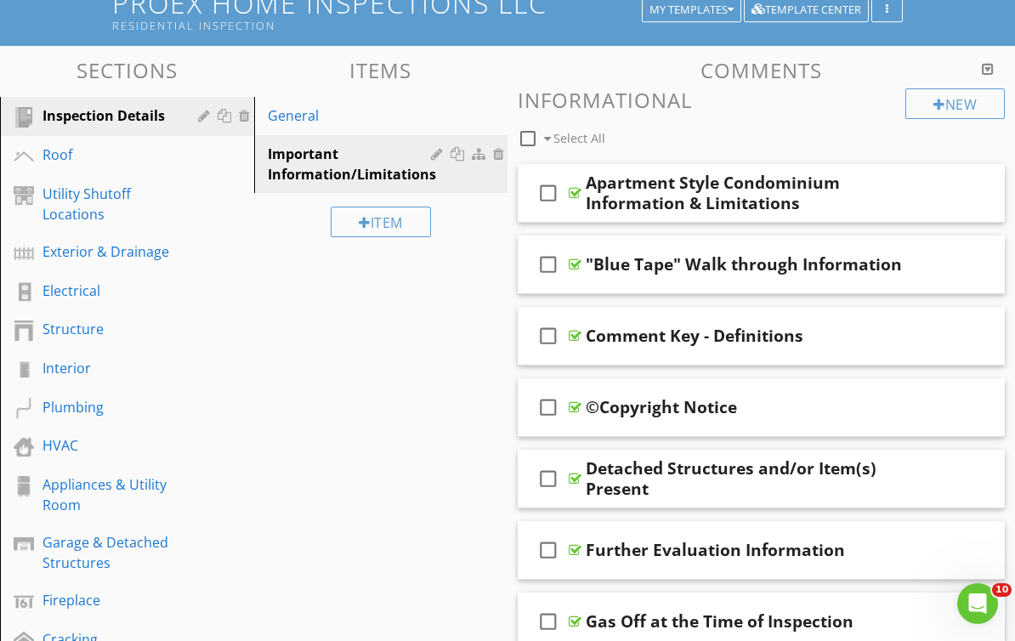
scroll to position [140, 0]
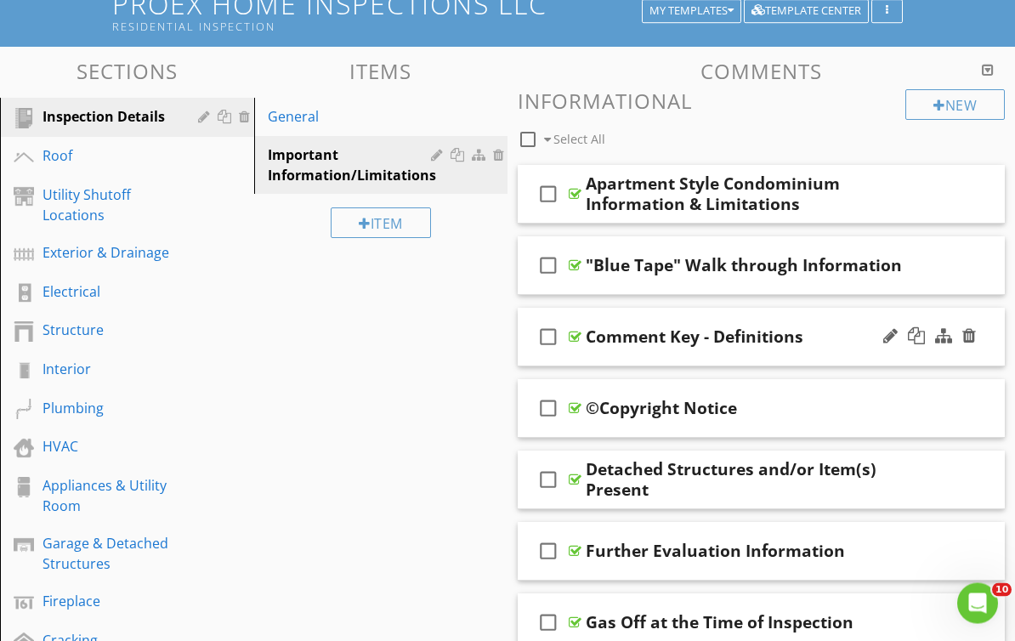
click at [587, 338] on div "Comment Key - Definitions" at bounding box center [695, 337] width 218 height 20
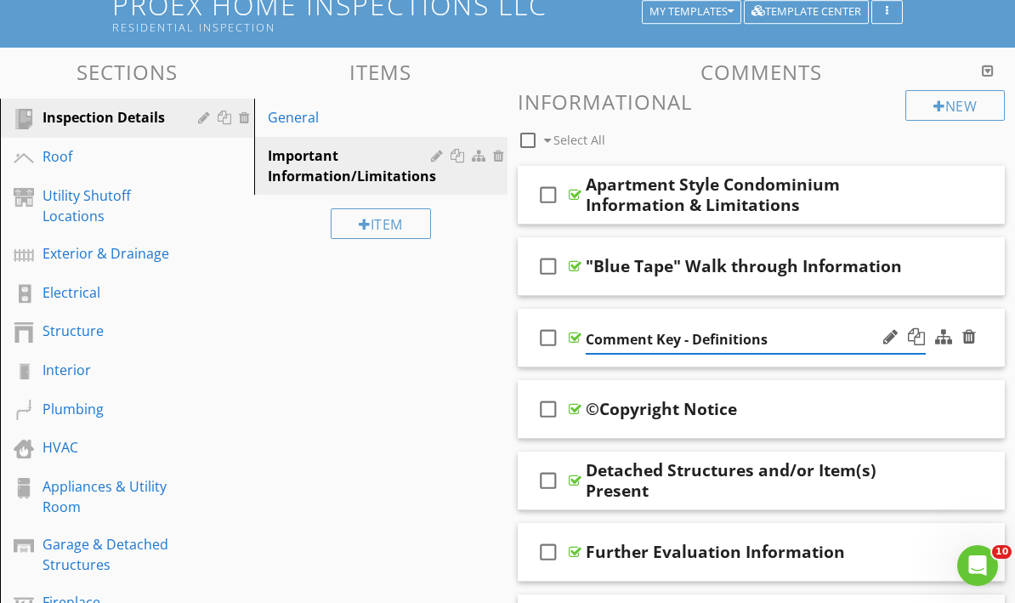
click at [568, 330] on div "check_box_outline_blank" at bounding box center [552, 337] width 34 height 41
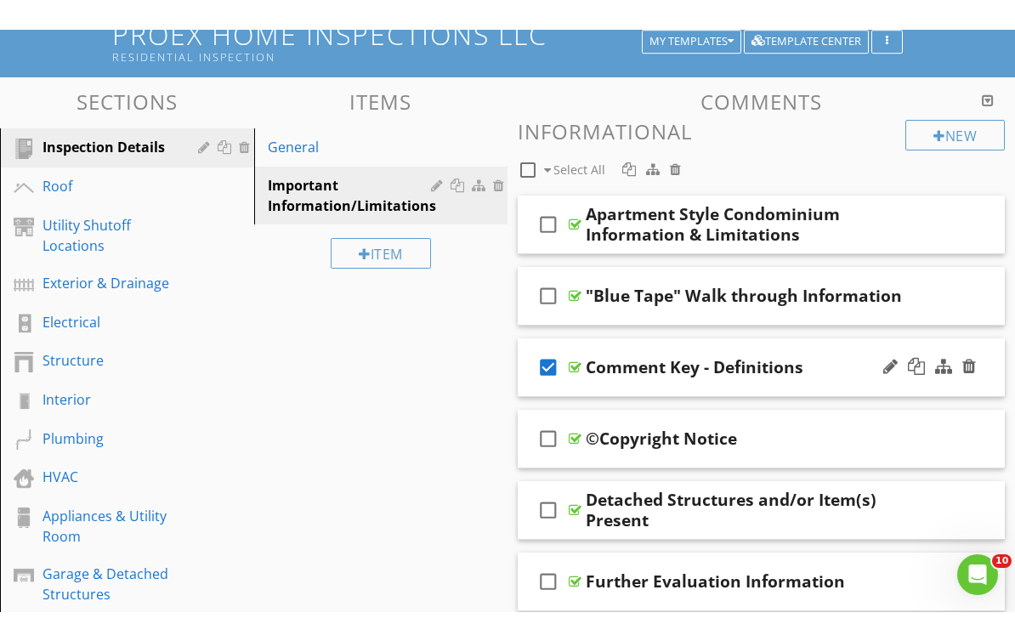
scroll to position [141, 0]
